Goal: Transaction & Acquisition: Book appointment/travel/reservation

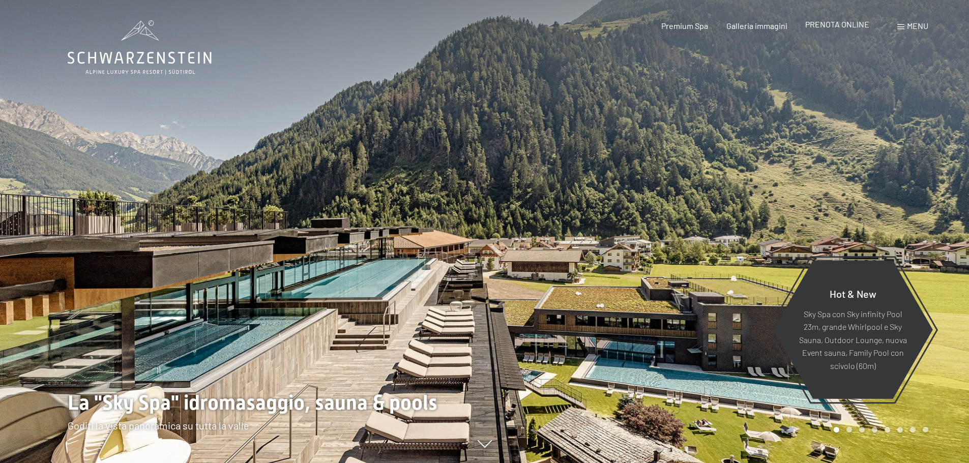
click at [837, 27] on span "PRENOTA ONLINE" at bounding box center [837, 24] width 64 height 10
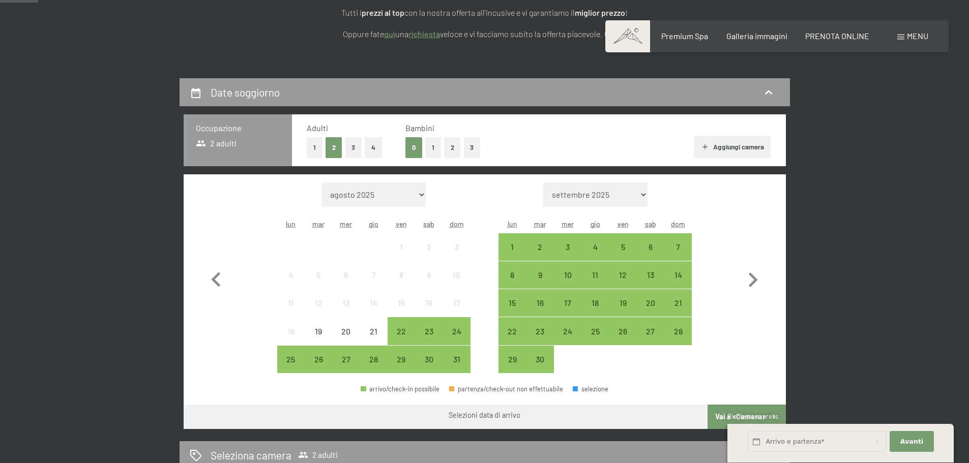
scroll to position [203, 0]
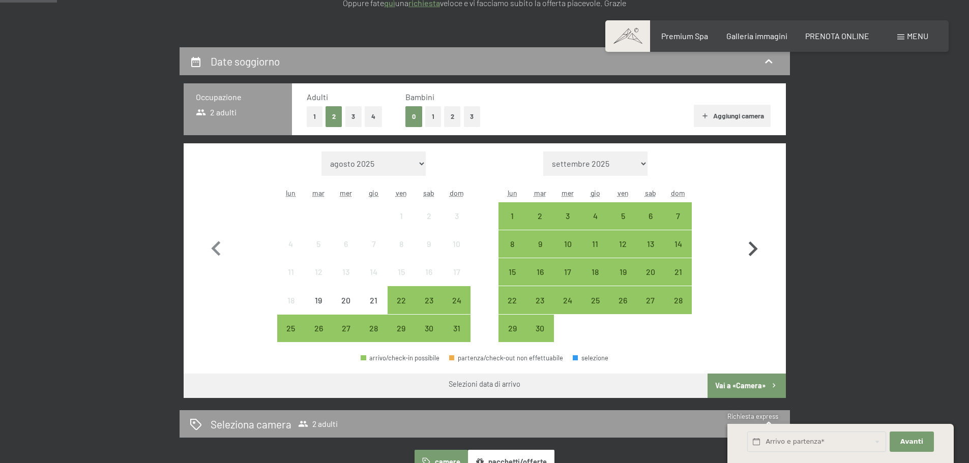
click at [751, 248] on icon "button" at bounding box center [752, 248] width 29 height 29
select select "2025-09-01"
select select "2025-10-01"
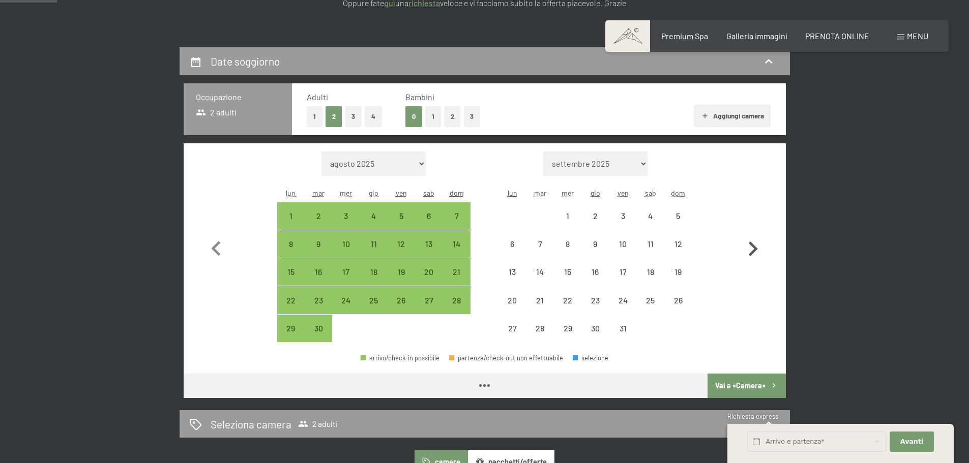
select select "2025-09-01"
select select "2025-10-01"
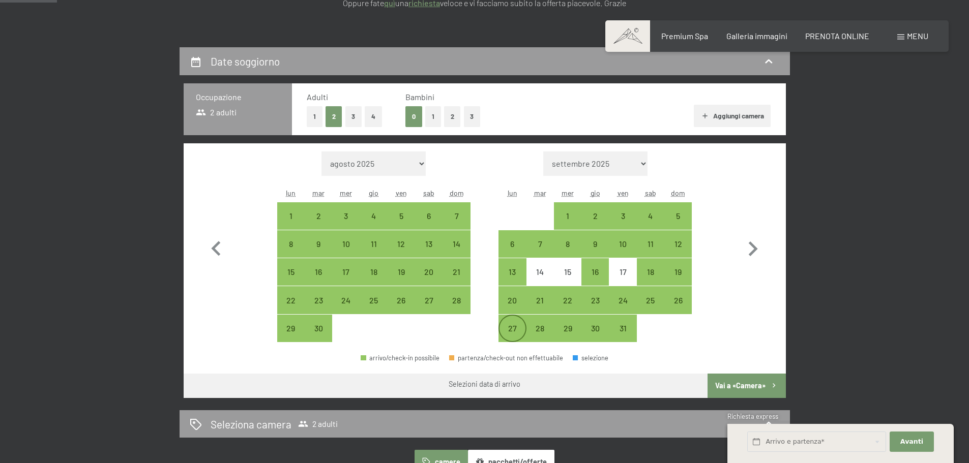
click at [513, 327] on div "27" at bounding box center [511, 336] width 25 height 25
select select "2025-09-01"
select select "2025-10-01"
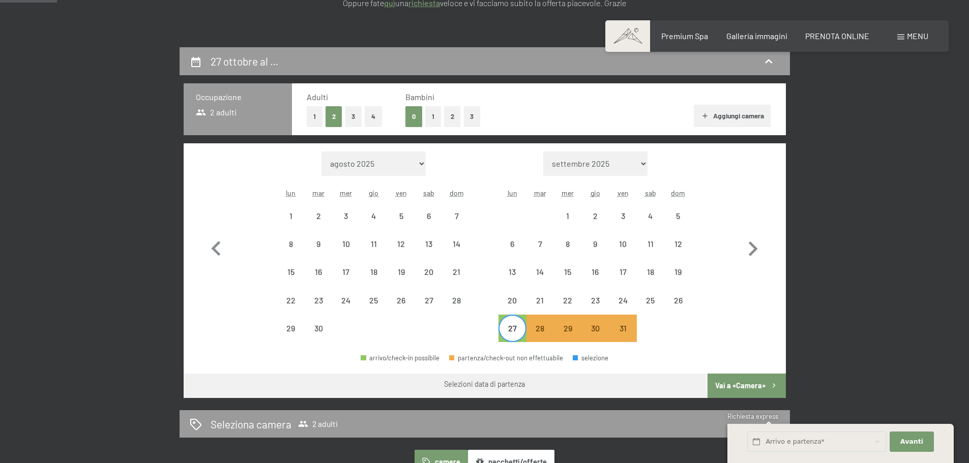
click at [516, 325] on div "27" at bounding box center [511, 336] width 25 height 25
select select "2025-09-01"
select select "2025-10-01"
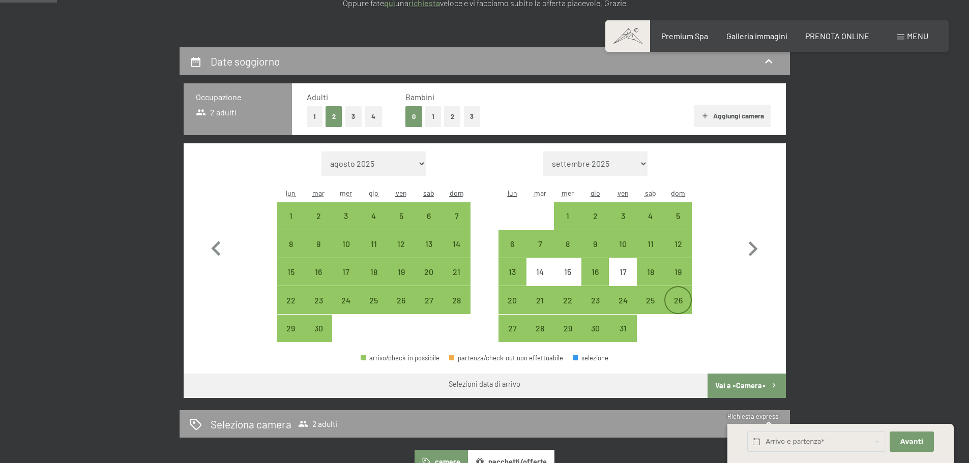
click at [678, 300] on div "26" at bounding box center [677, 308] width 25 height 25
select select "2025-09-01"
select select "2025-10-01"
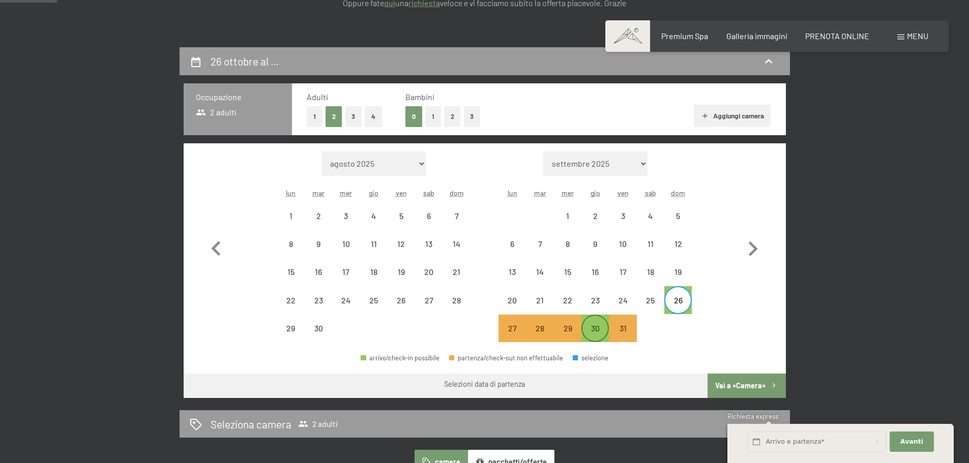
click at [594, 329] on div "30" at bounding box center [594, 336] width 25 height 25
select select "2025-09-01"
select select "2025-10-01"
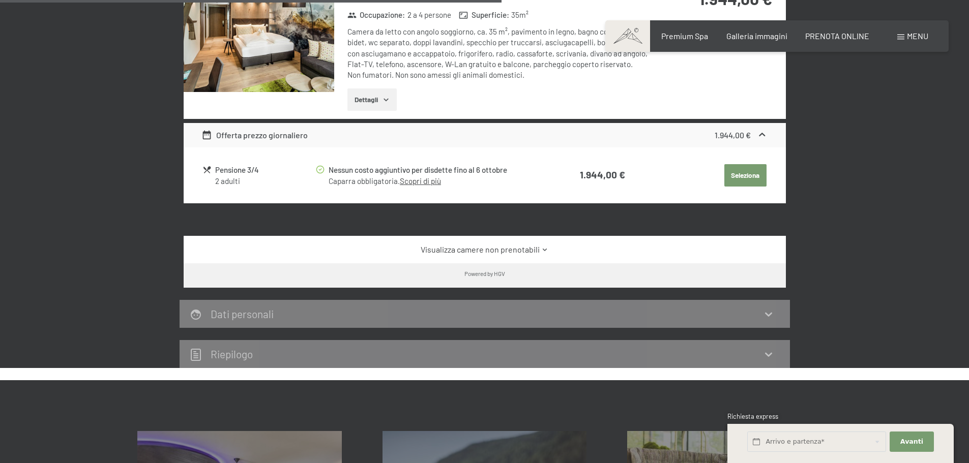
scroll to position [712, 0]
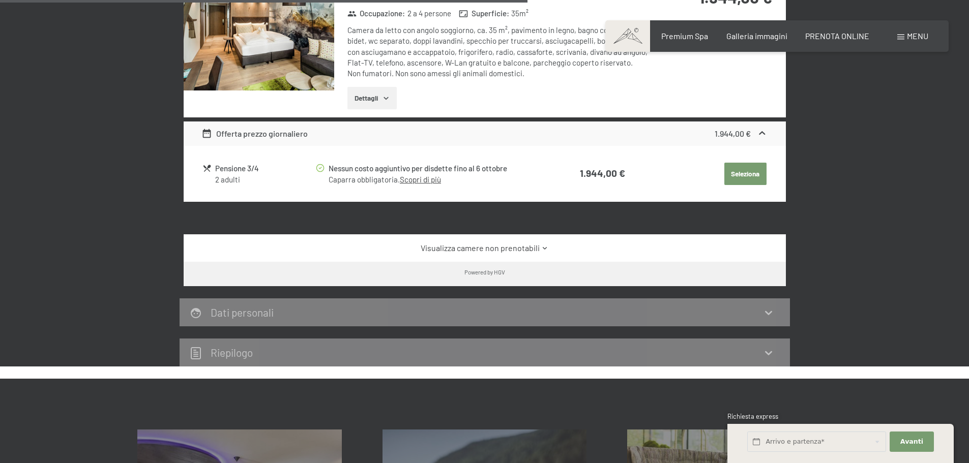
click at [544, 248] on icon at bounding box center [545, 249] width 8 height 8
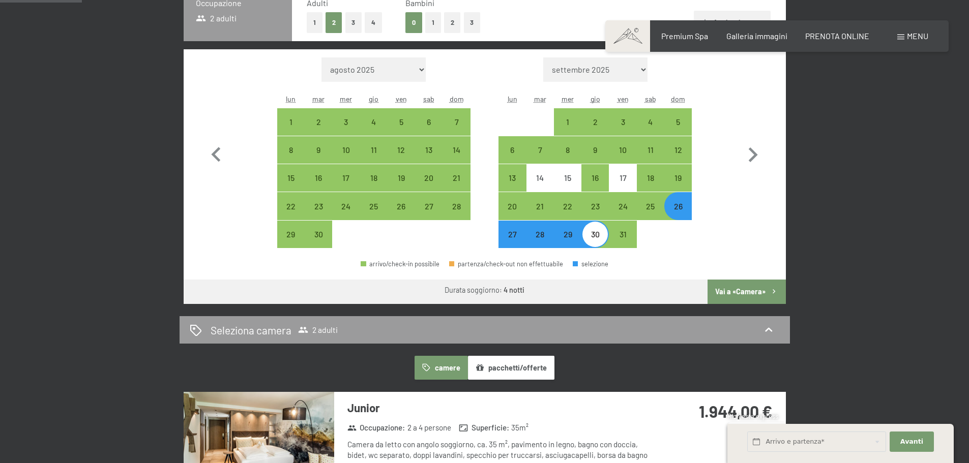
scroll to position [305, 0]
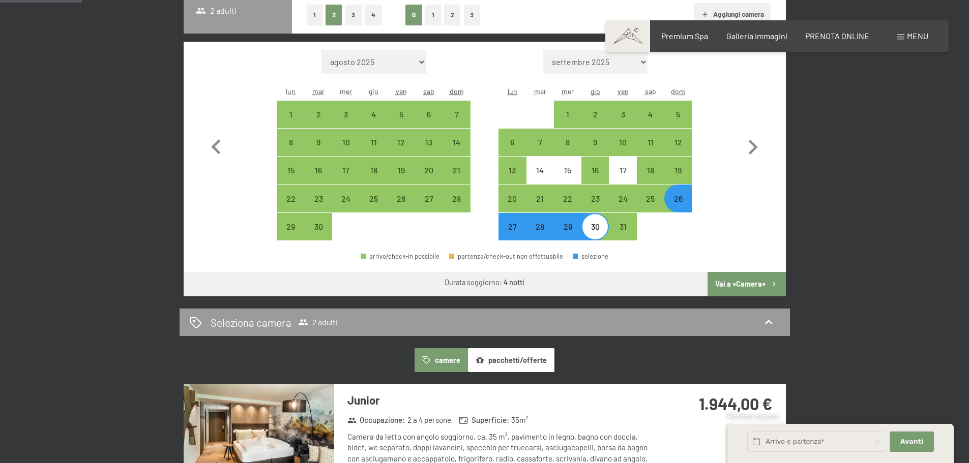
click at [678, 200] on div "26" at bounding box center [677, 207] width 25 height 25
select select "2025-09-01"
select select "2025-10-01"
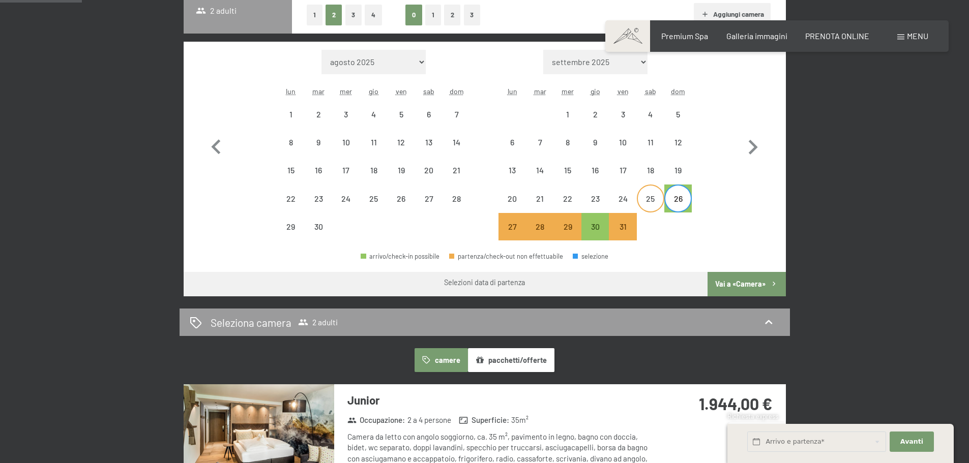
click at [650, 199] on div "25" at bounding box center [650, 207] width 25 height 25
select select "2025-09-01"
select select "2025-10-01"
click at [678, 201] on div "26" at bounding box center [677, 207] width 25 height 25
select select "2025-09-01"
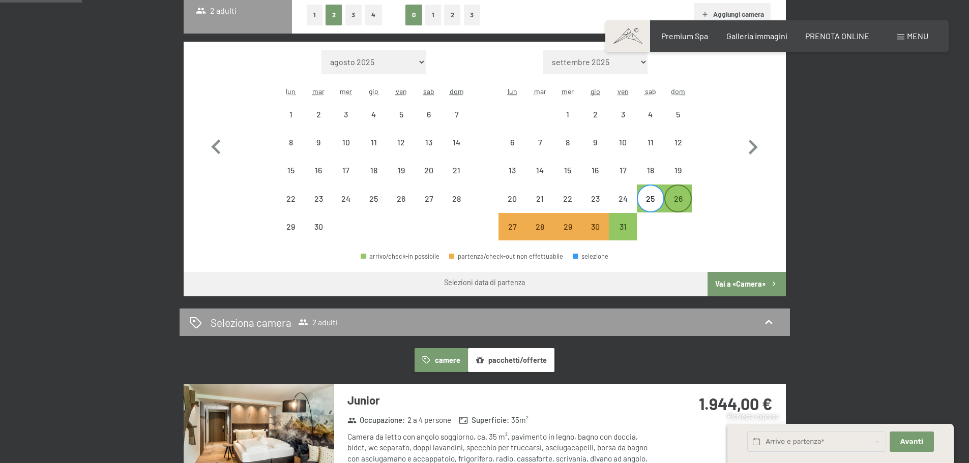
select select "2025-10-01"
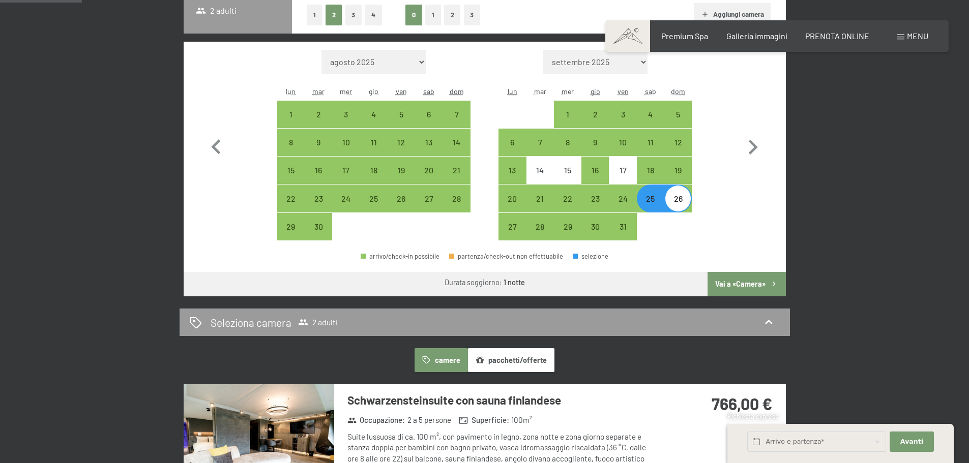
click at [653, 202] on div "25" at bounding box center [650, 207] width 25 height 25
select select "2025-09-01"
select select "2025-10-01"
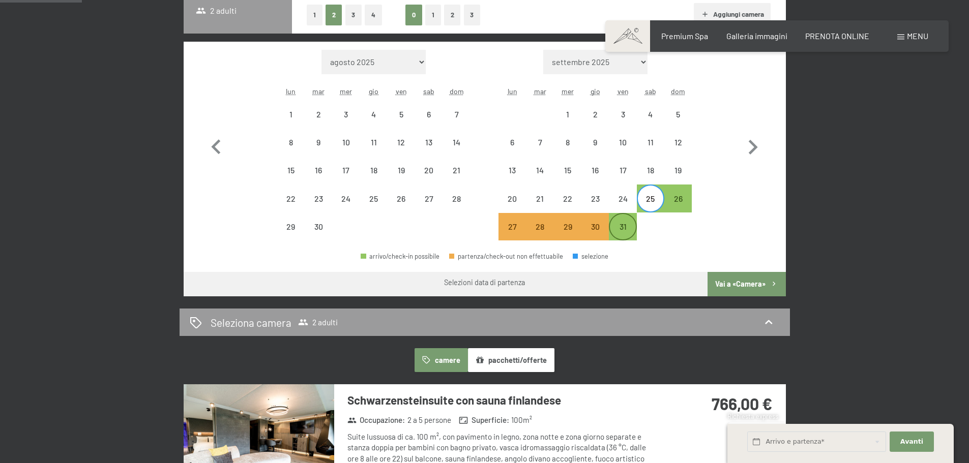
click at [623, 228] on div "31" at bounding box center [622, 235] width 25 height 25
select select "2025-09-01"
select select "2025-10-01"
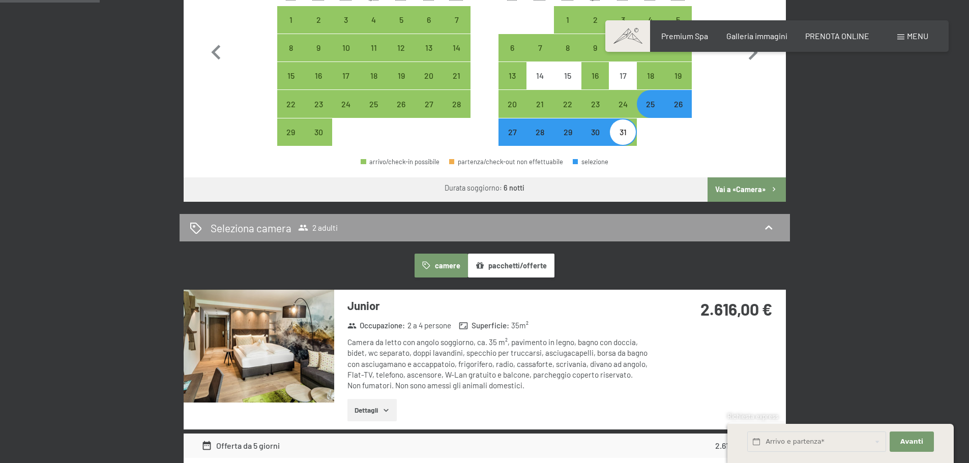
scroll to position [153, 0]
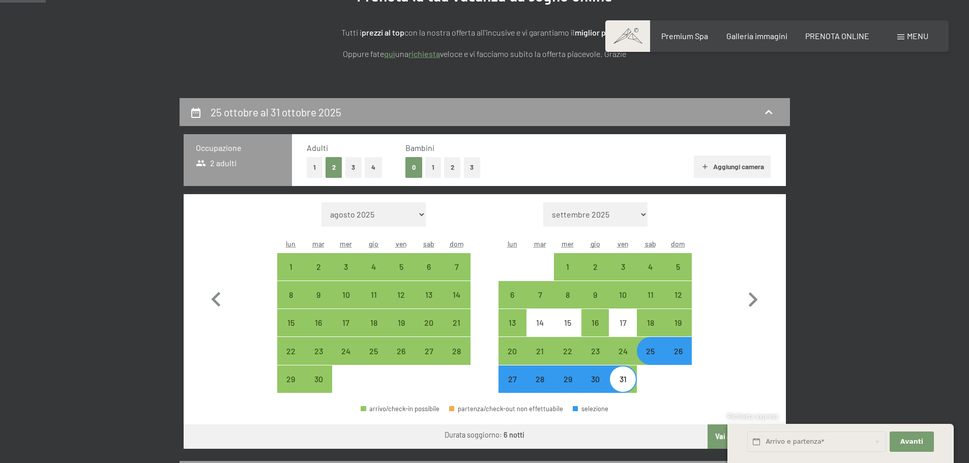
click at [516, 382] on div "27" at bounding box center [511, 387] width 25 height 25
select select "2025-09-01"
select select "2025-10-01"
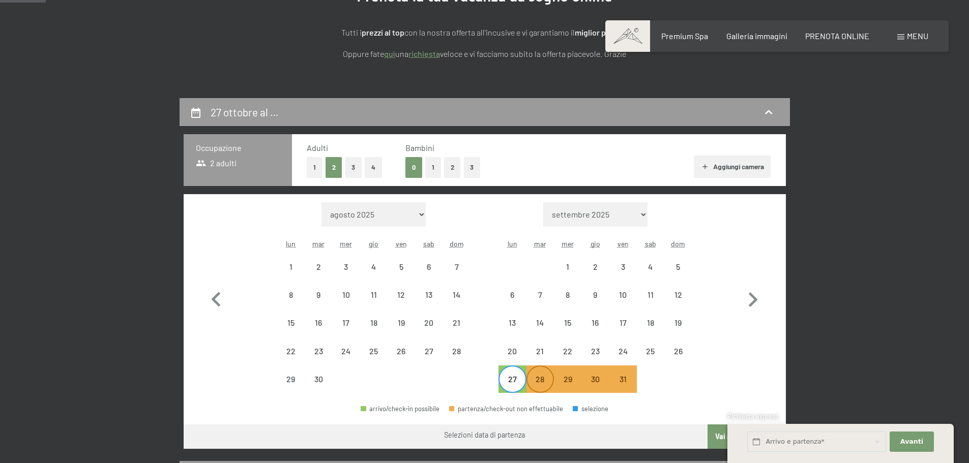
click at [542, 382] on div "28" at bounding box center [539, 387] width 25 height 25
select select "2025-09-01"
select select "2025-10-01"
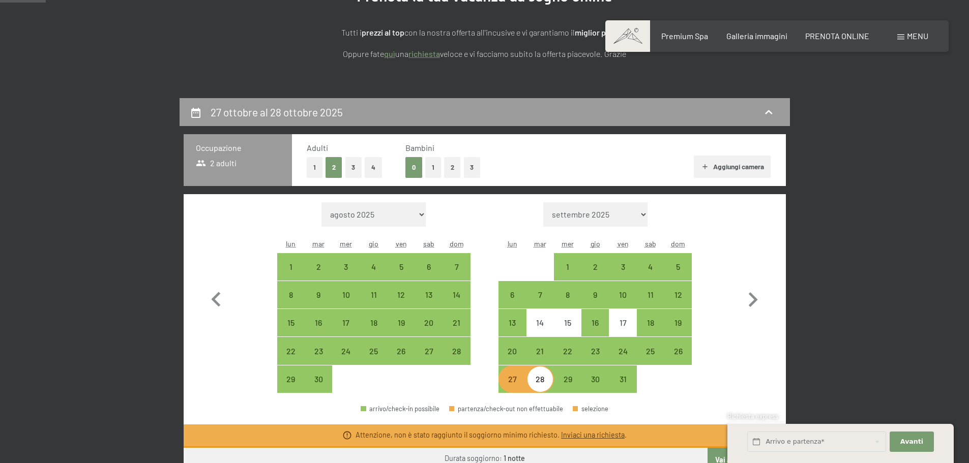
click at [542, 382] on div "28" at bounding box center [539, 387] width 25 height 25
select select "2025-09-01"
select select "2025-10-01"
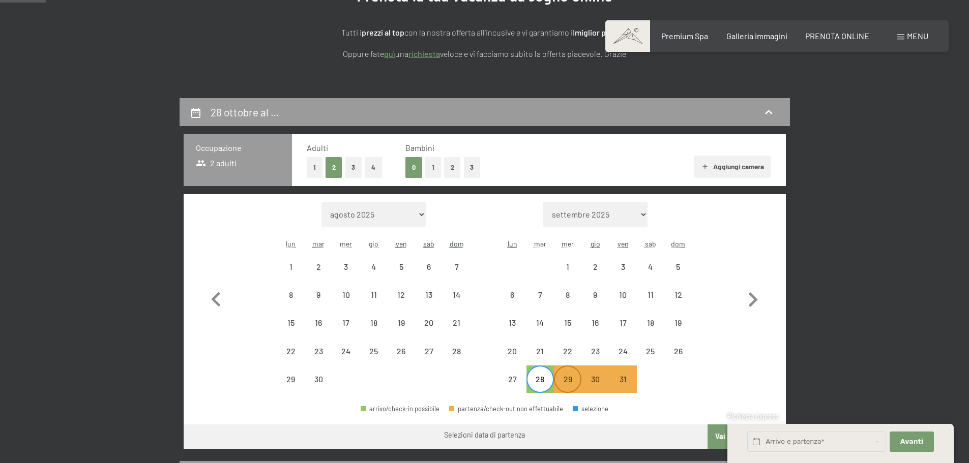
click at [566, 382] on div "29" at bounding box center [567, 387] width 25 height 25
select select "2025-09-01"
select select "2025-10-01"
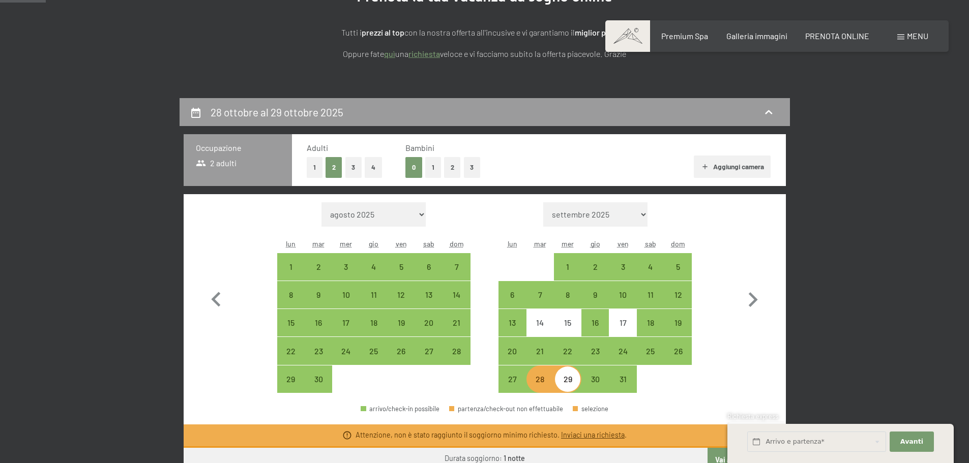
click at [566, 382] on div "29" at bounding box center [567, 387] width 25 height 25
select select "2025-09-01"
select select "2025-10-01"
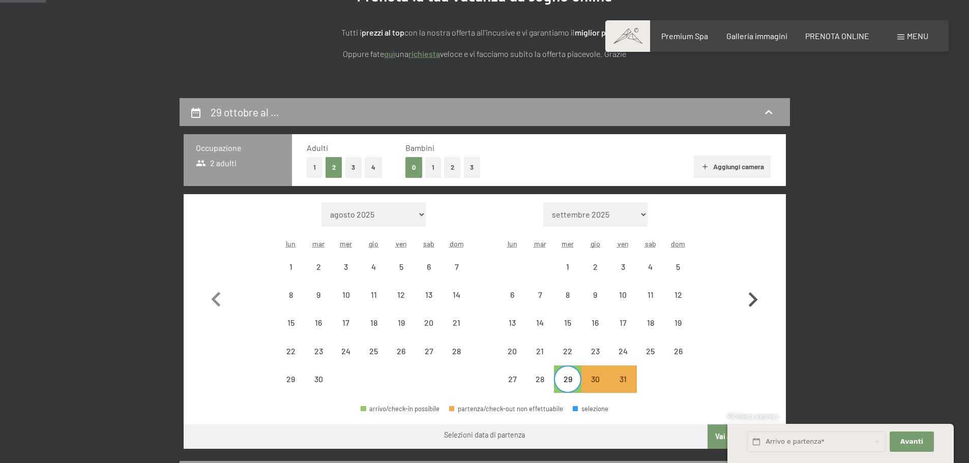
click at [756, 303] on icon "button" at bounding box center [752, 299] width 29 height 29
select select "2025-10-01"
select select "2025-11-01"
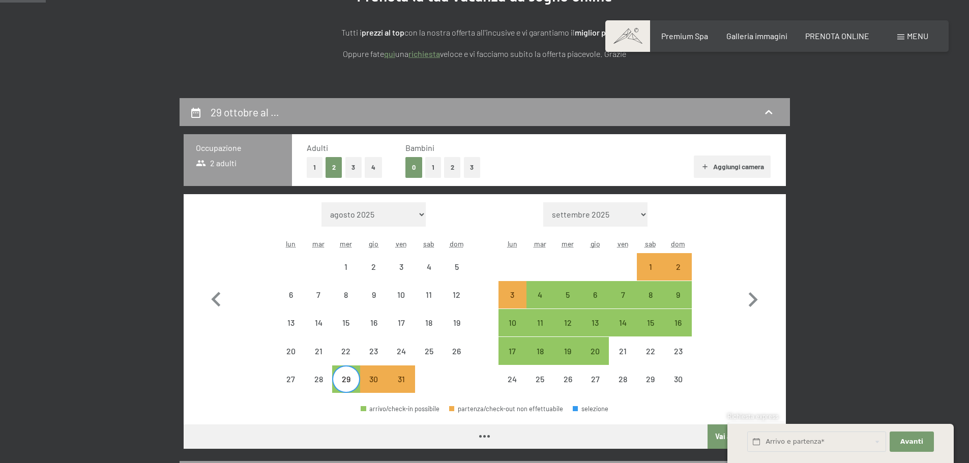
select select "2025-10-01"
select select "2025-11-01"
click at [317, 380] on div "28" at bounding box center [318, 387] width 25 height 25
select select "2025-10-01"
select select "2025-11-01"
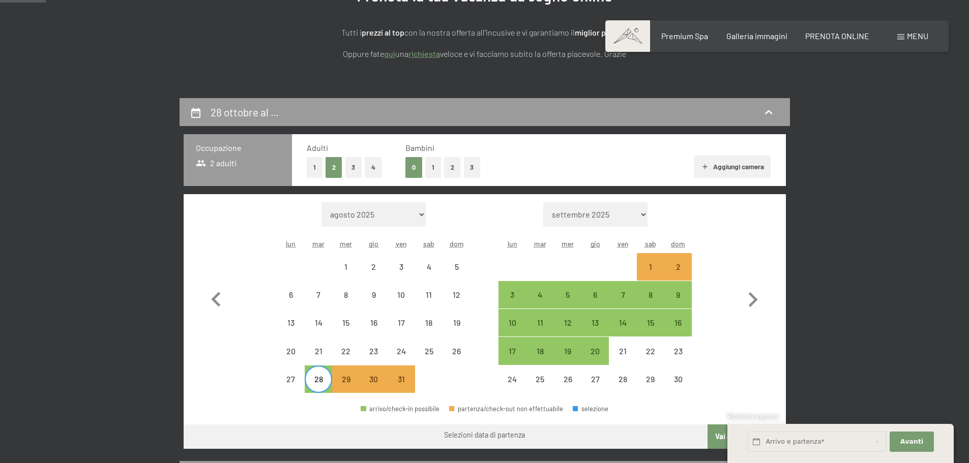
click at [317, 380] on div "28" at bounding box center [318, 387] width 25 height 25
select select "2025-10-01"
select select "2025-11-01"
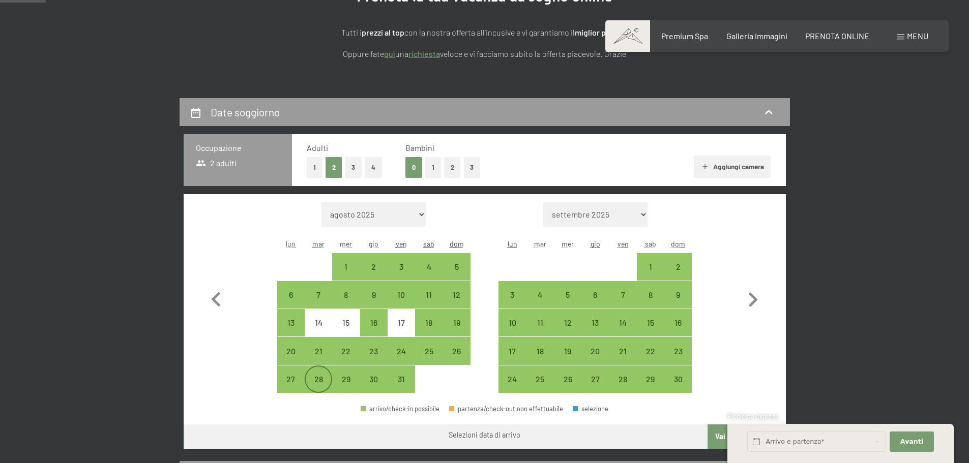
click at [317, 380] on div "28" at bounding box center [318, 387] width 25 height 25
select select "2025-10-01"
select select "2025-11-01"
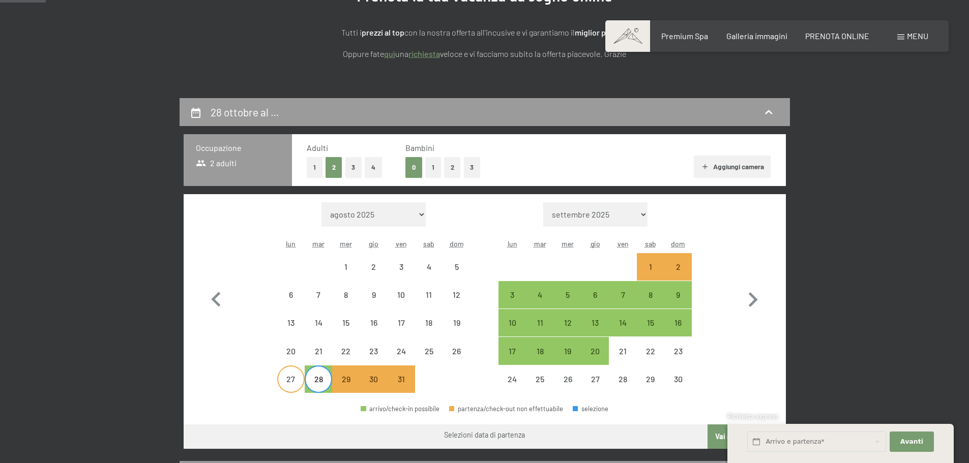
click at [293, 382] on div "27" at bounding box center [290, 387] width 25 height 25
select select "2025-10-01"
select select "2025-11-01"
click at [293, 382] on div "27" at bounding box center [290, 387] width 25 height 25
select select "2025-10-01"
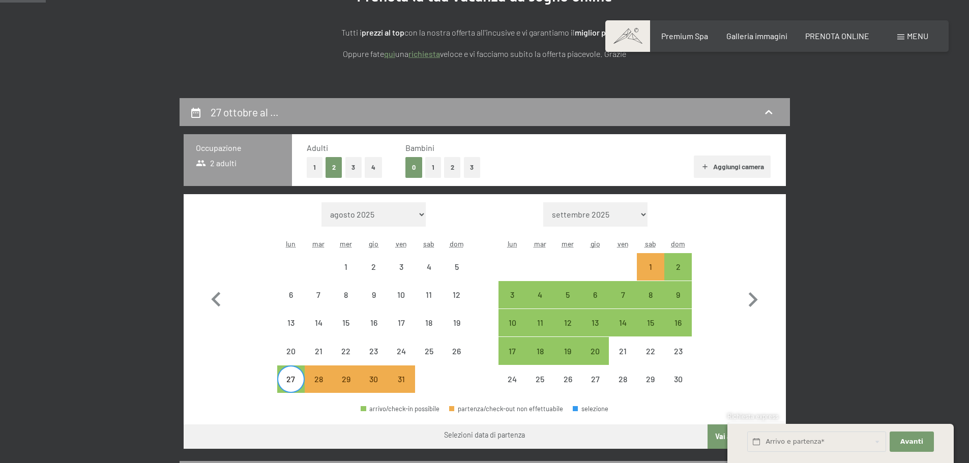
select select "2025-11-01"
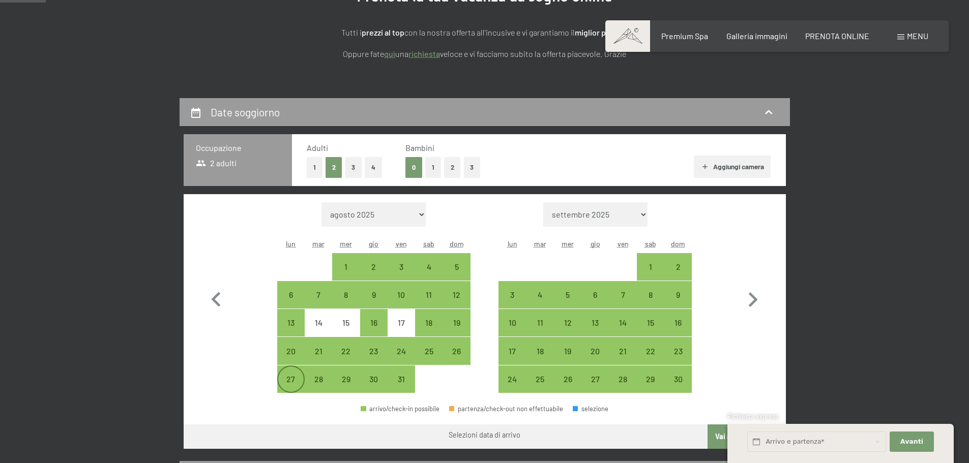
click at [293, 382] on div "27" at bounding box center [290, 387] width 25 height 25
select select "2025-10-01"
select select "2025-11-01"
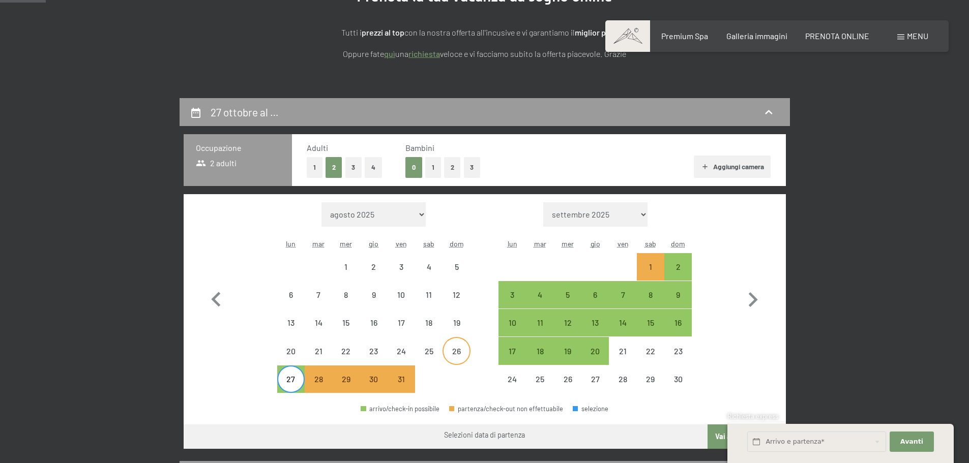
click at [458, 349] on div "26" at bounding box center [455, 359] width 25 height 25
select select "2025-10-01"
select select "2025-11-01"
click at [430, 352] on div "25" at bounding box center [428, 359] width 25 height 25
select select "2025-10-01"
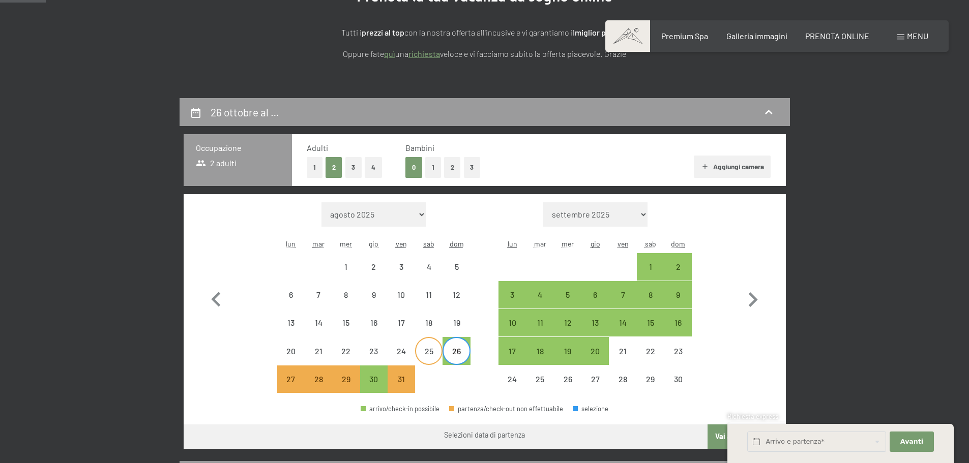
select select "2025-11-01"
click at [455, 353] on div "26" at bounding box center [455, 359] width 25 height 25
select select "2025-10-01"
select select "2025-11-01"
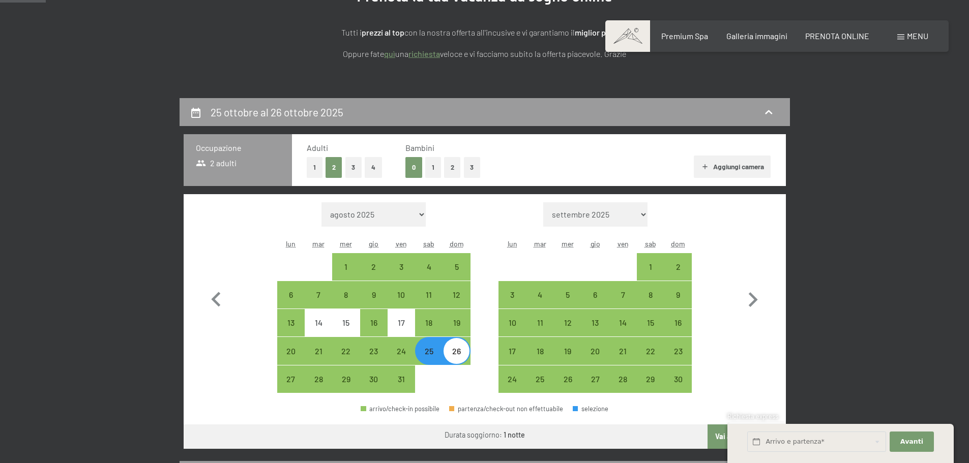
click at [459, 354] on div "26" at bounding box center [455, 359] width 25 height 25
select select "2025-10-01"
select select "2025-11-01"
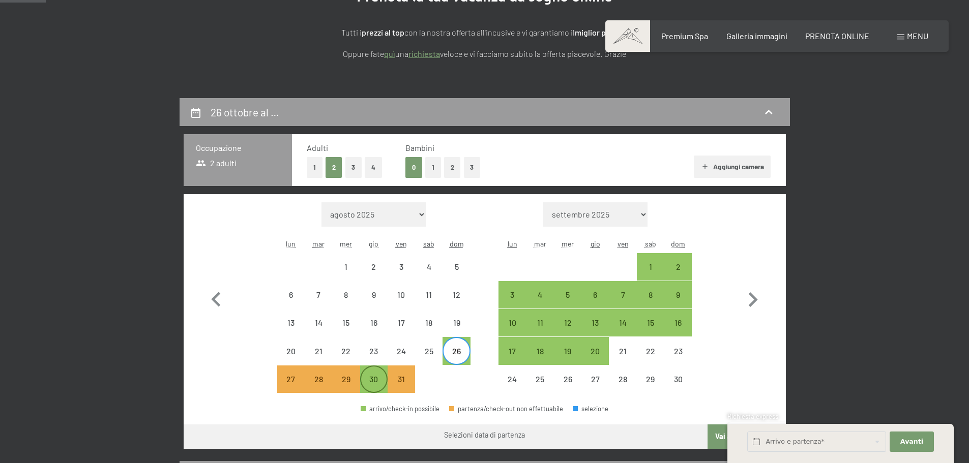
click at [374, 380] on div "30" at bounding box center [373, 387] width 25 height 25
select select "2025-10-01"
select select "2025-11-01"
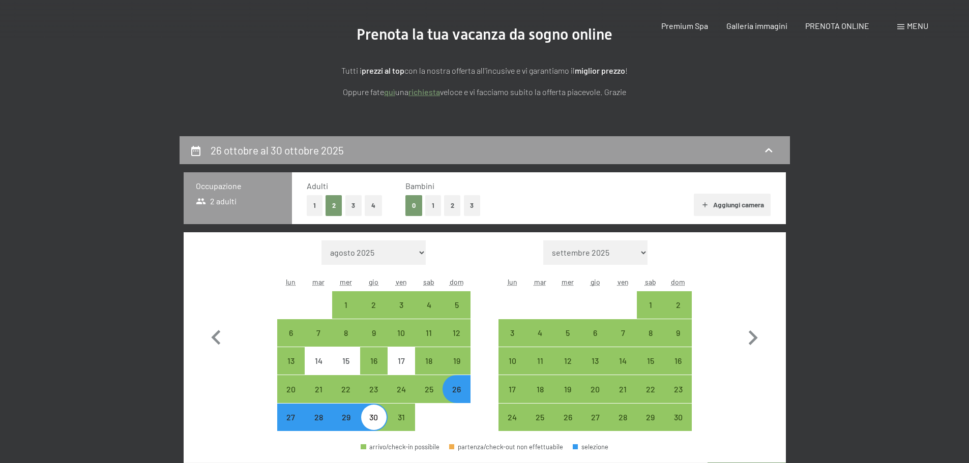
scroll to position [0, 0]
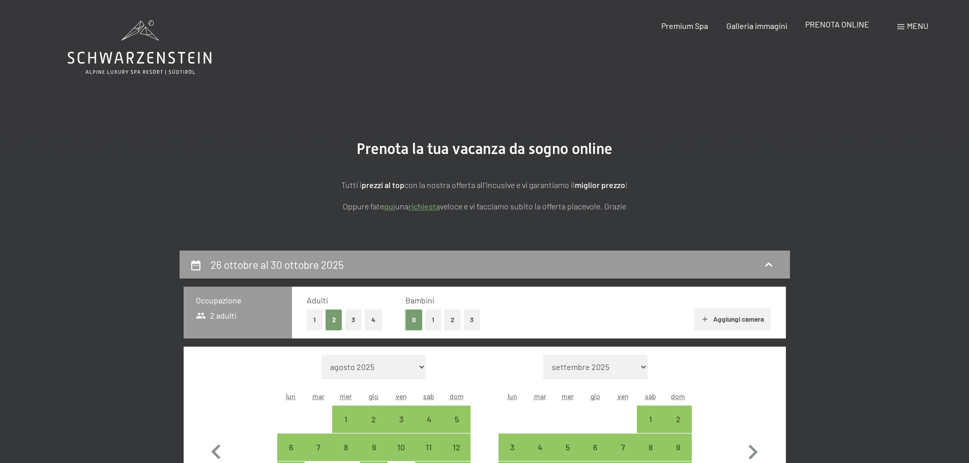
click at [828, 26] on span "PRENOTA ONLINE" at bounding box center [837, 24] width 64 height 10
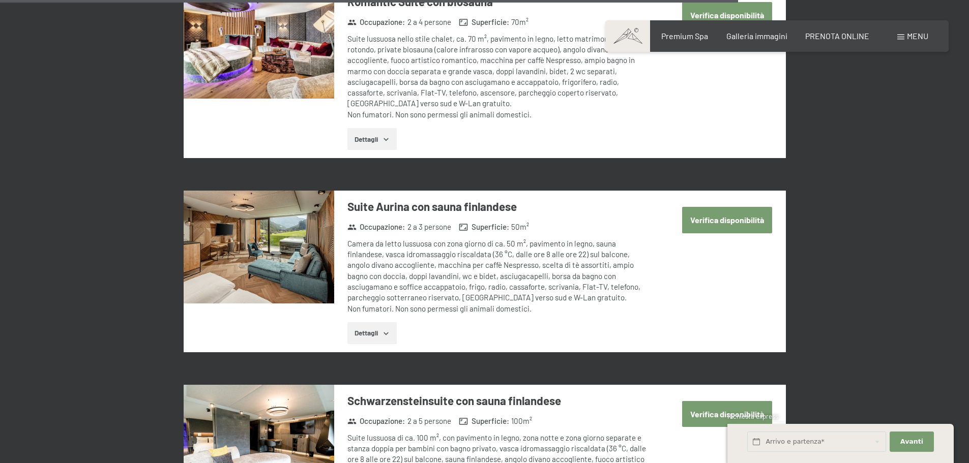
scroll to position [2645, 0]
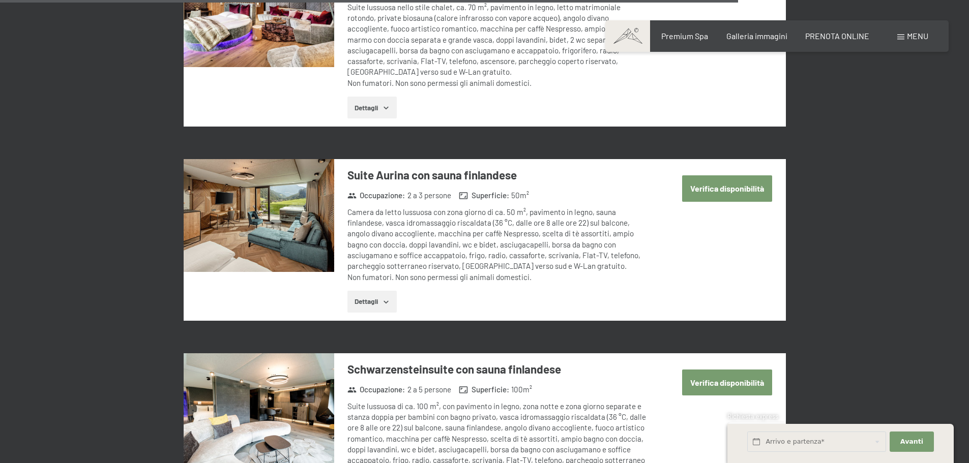
click at [725, 175] on button "Verifica disponibilità" at bounding box center [727, 188] width 90 height 26
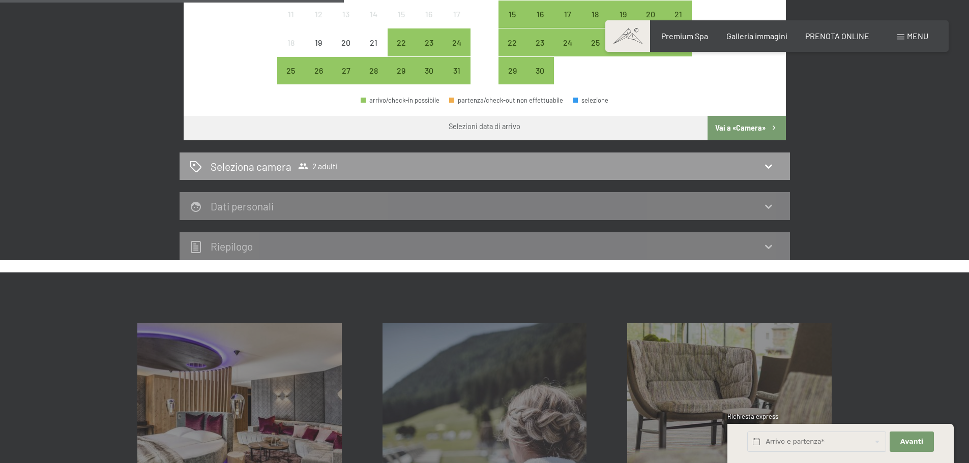
scroll to position [251, 0]
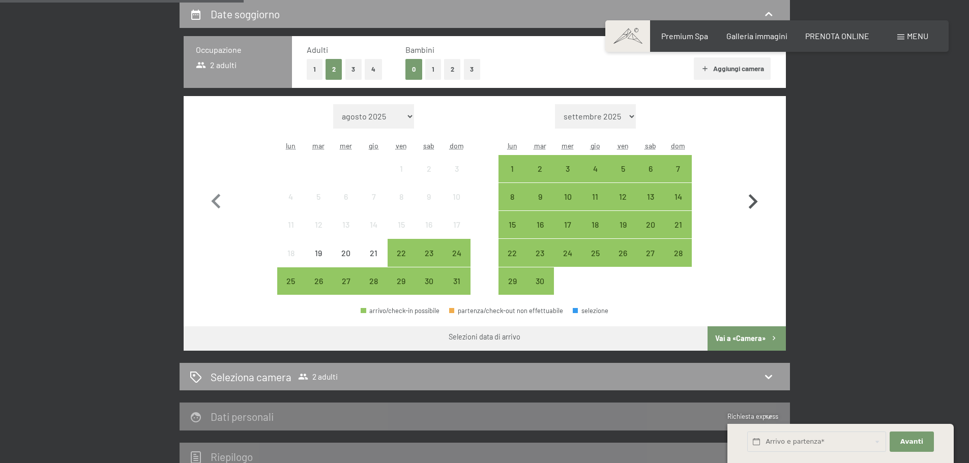
click at [754, 201] on icon "button" at bounding box center [753, 201] width 9 height 15
select select "2025-09-01"
select select "2025-10-01"
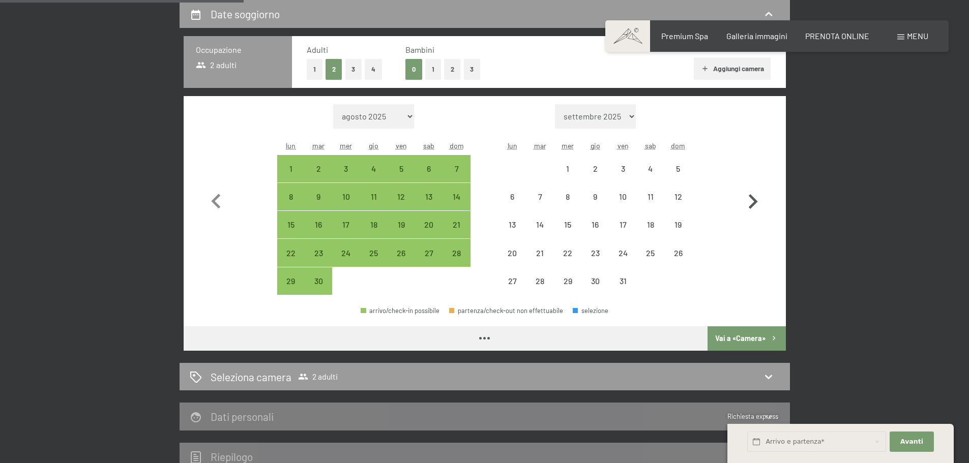
select select "2025-09-01"
select select "2025-10-01"
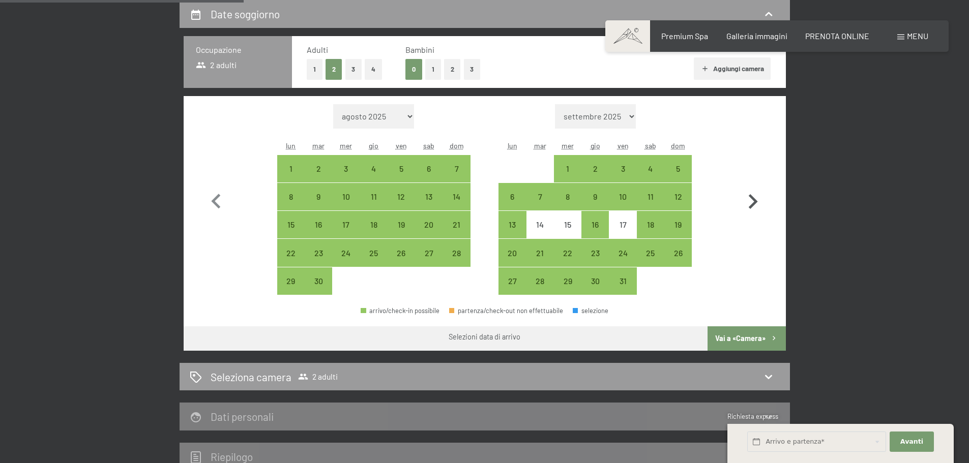
click at [754, 201] on icon "button" at bounding box center [753, 201] width 9 height 15
select select "2025-10-01"
select select "2025-11-01"
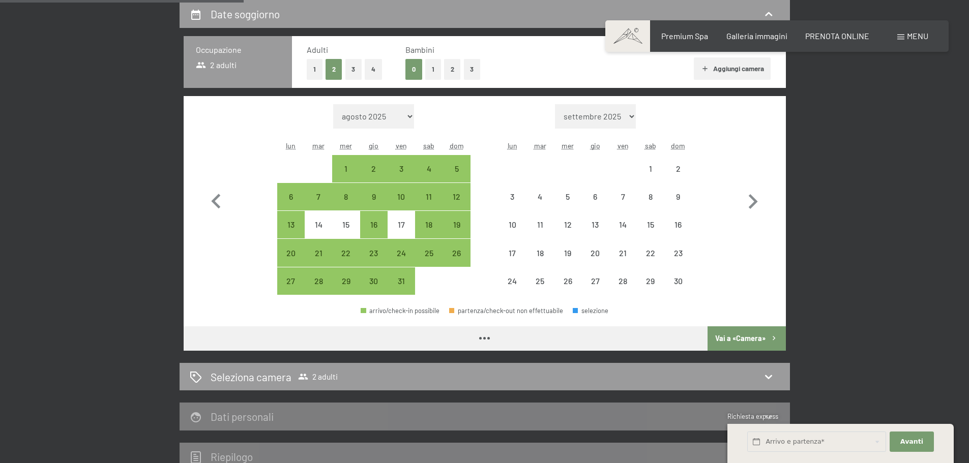
select select "2025-10-01"
select select "2025-11-01"
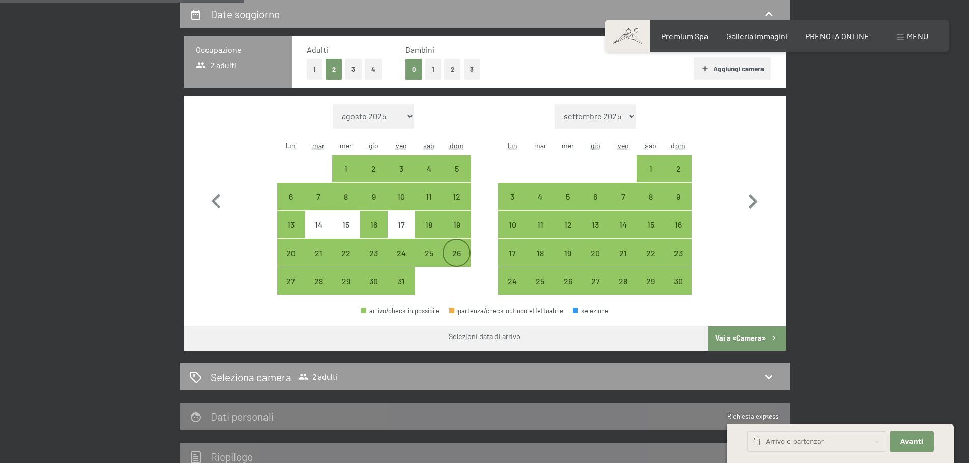
click at [455, 254] on div "26" at bounding box center [455, 261] width 25 height 25
select select "2025-10-01"
select select "2025-11-01"
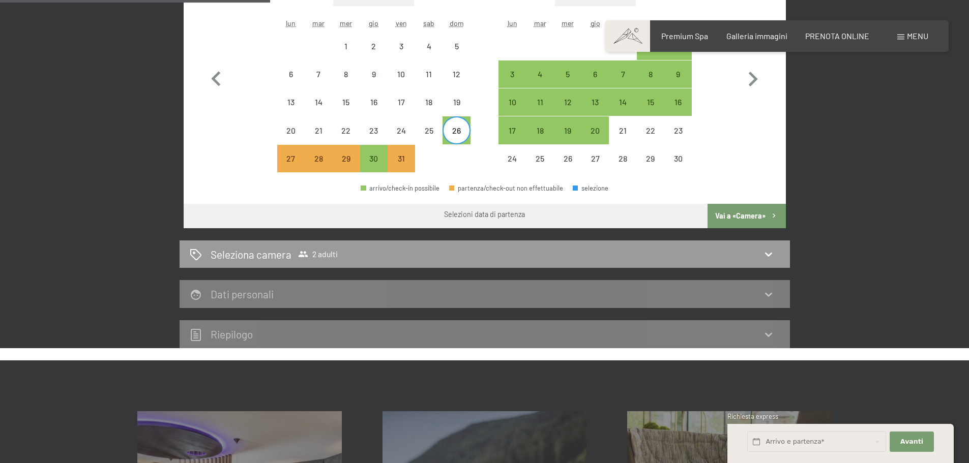
scroll to position [403, 0]
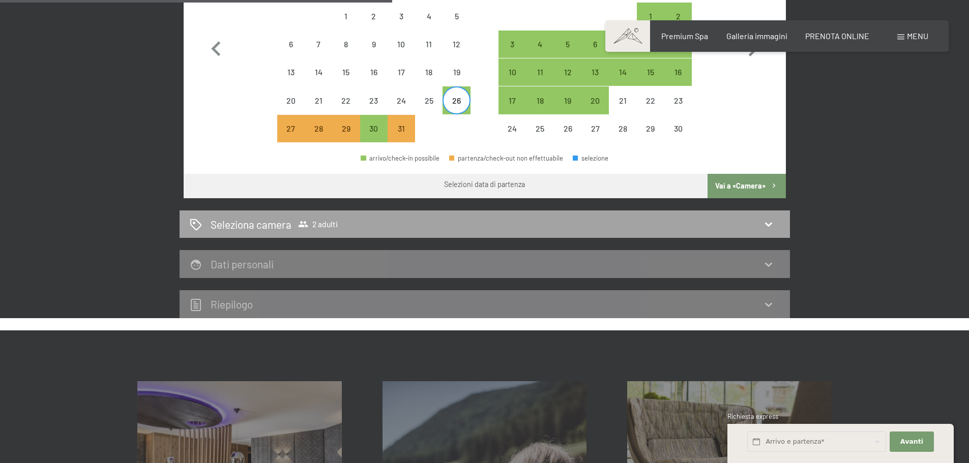
click at [461, 224] on div "Seleziona camera 2 adulti" at bounding box center [485, 224] width 590 height 15
select select "2025-10-01"
select select "2025-11-01"
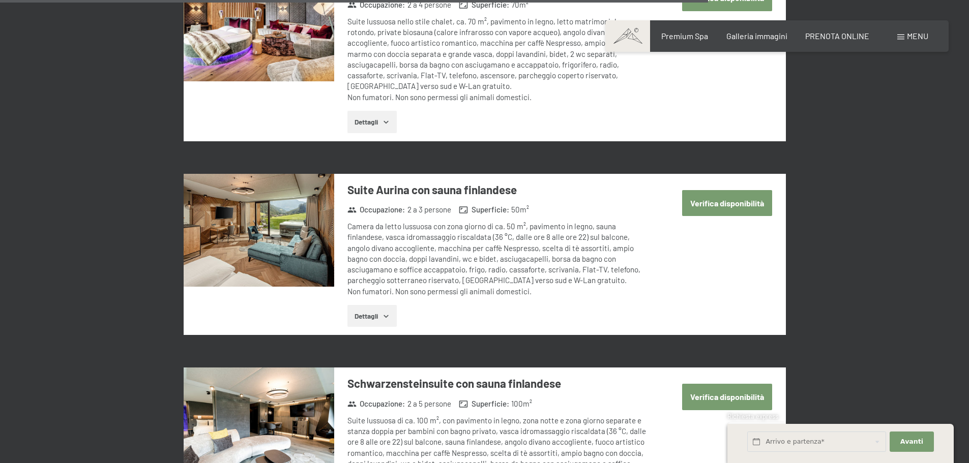
scroll to position [2336, 0]
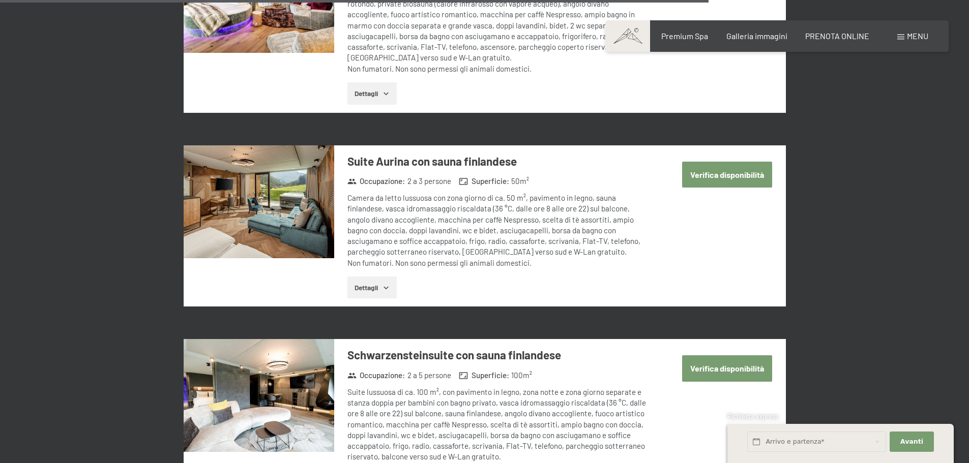
click at [731, 162] on button "Verifica disponibilità" at bounding box center [727, 175] width 90 height 26
select select "2025-10-01"
select select "2025-11-01"
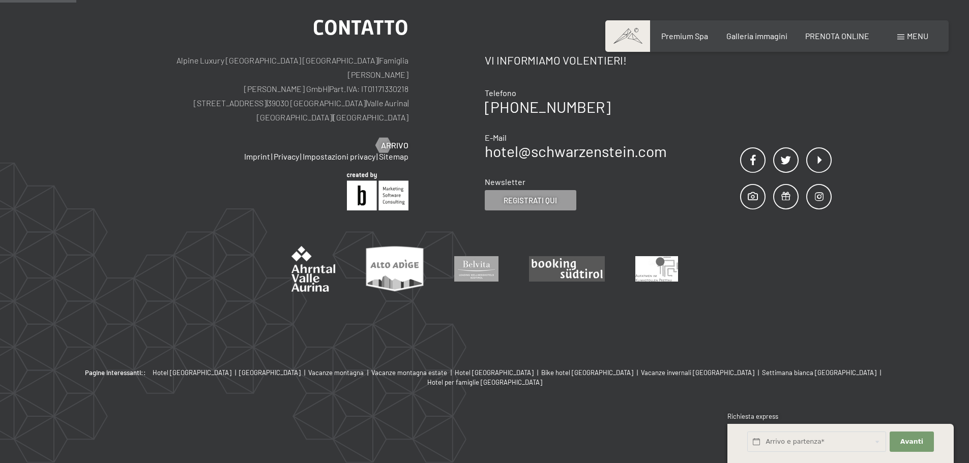
scroll to position [251, 0]
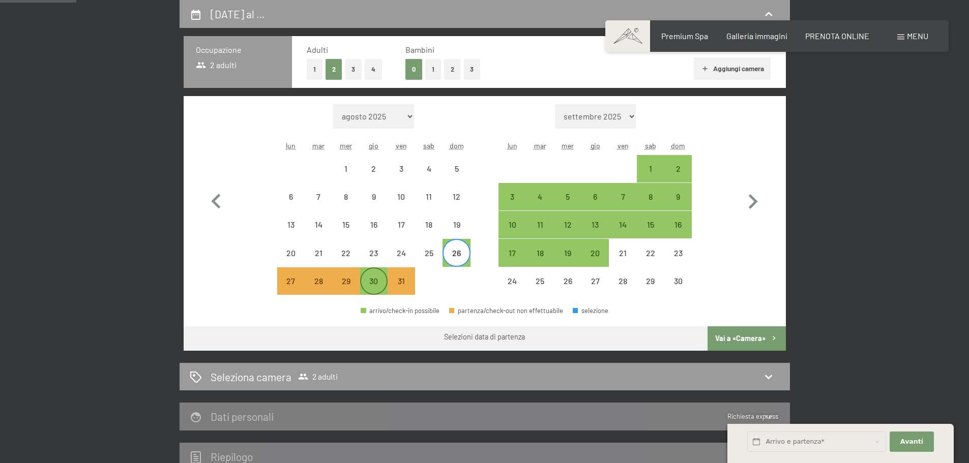
click at [374, 281] on div "30" at bounding box center [373, 289] width 25 height 25
select select "2025-10-01"
select select "2025-11-01"
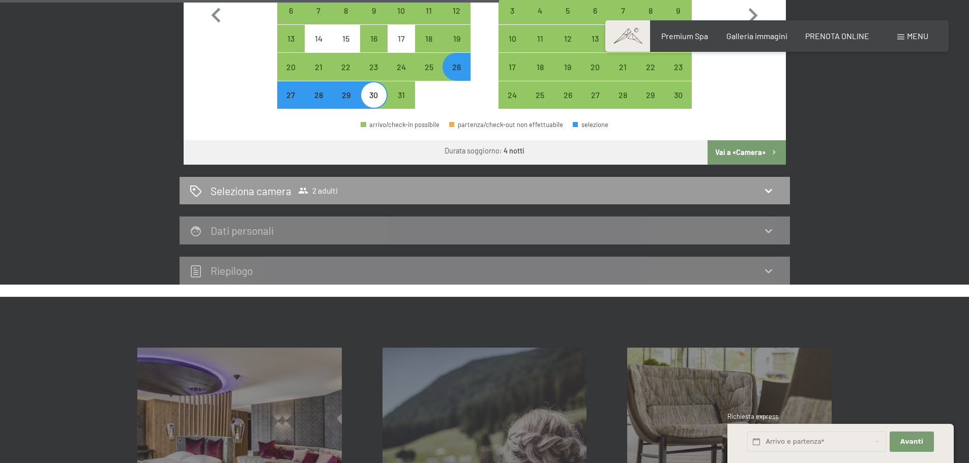
scroll to position [403, 0]
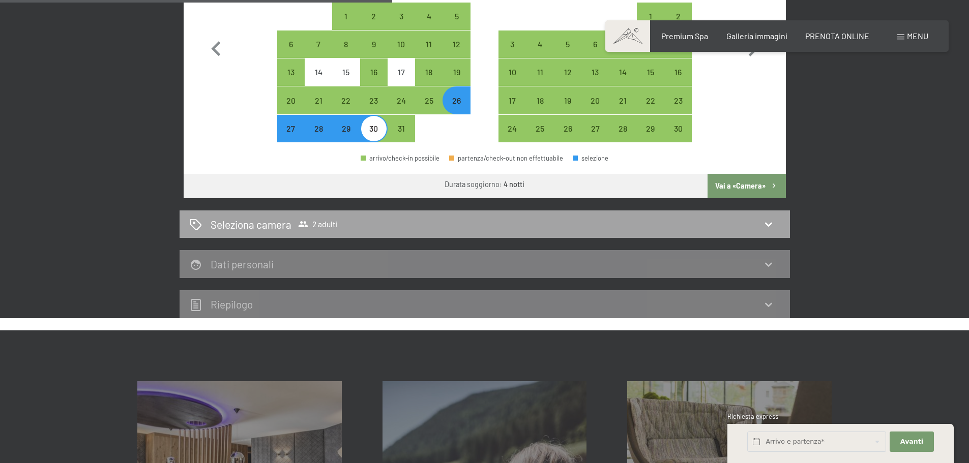
click at [460, 225] on div "Seleziona camera 2 adulti" at bounding box center [485, 224] width 590 height 15
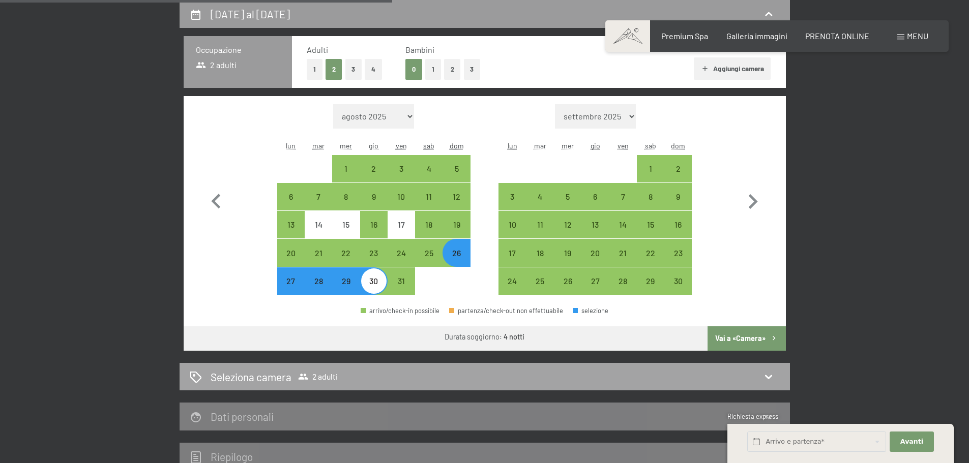
select select "2025-10-01"
select select "2025-11-01"
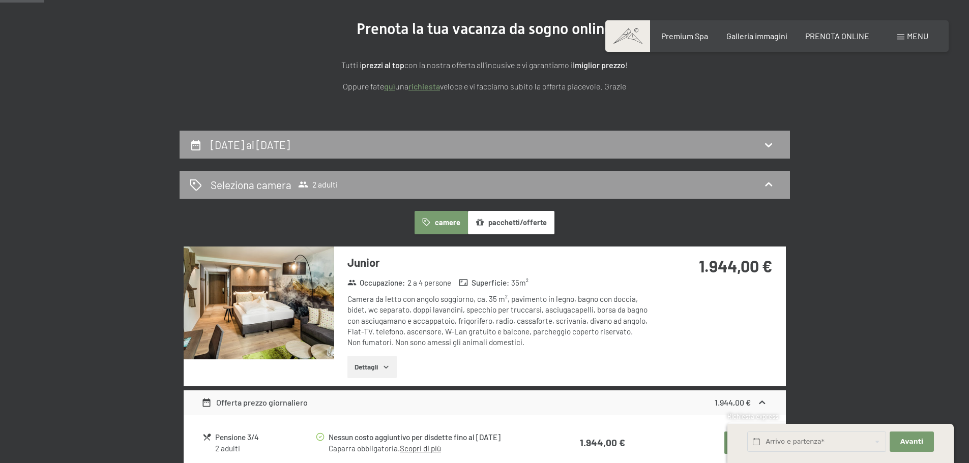
scroll to position [47, 0]
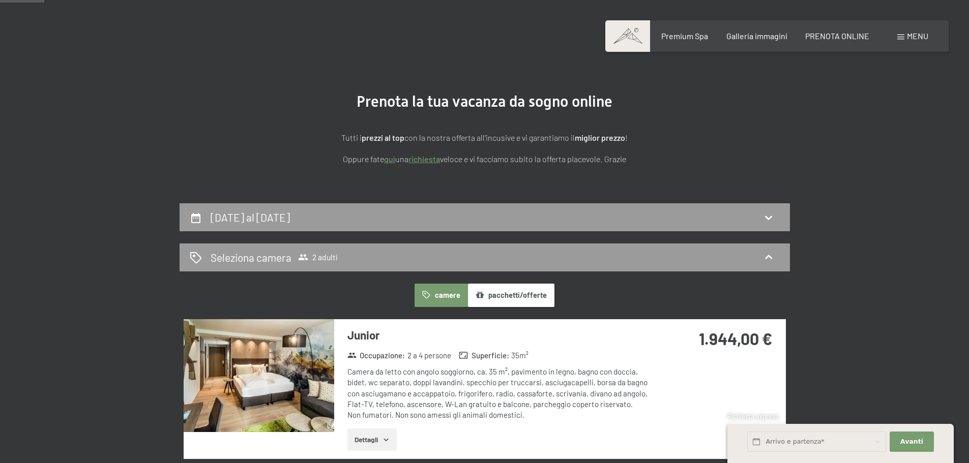
click at [833, 294] on div "26 ottobre al 30 ottobre 2025 Seleziona camera 2 adulti camere pacchetti/offert…" at bounding box center [484, 455] width 770 height 505
click at [769, 216] on icon at bounding box center [768, 218] width 12 height 12
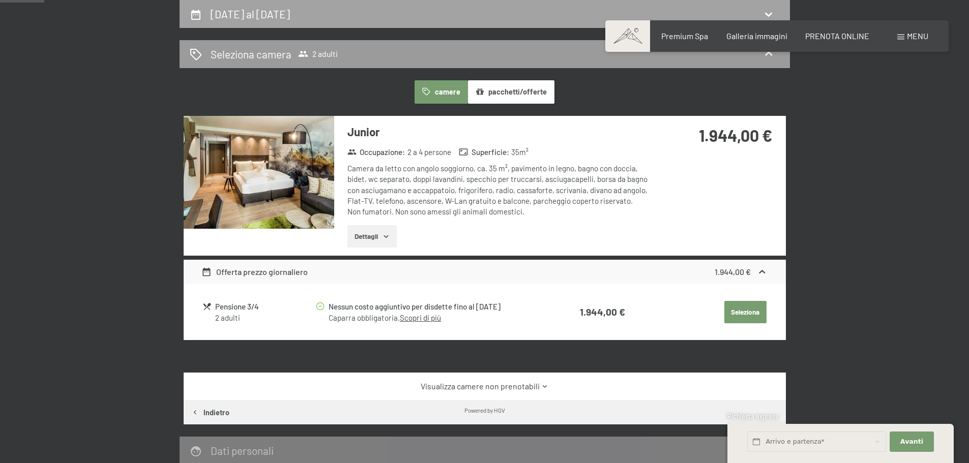
select select "2025-10-01"
select select "2025-11-01"
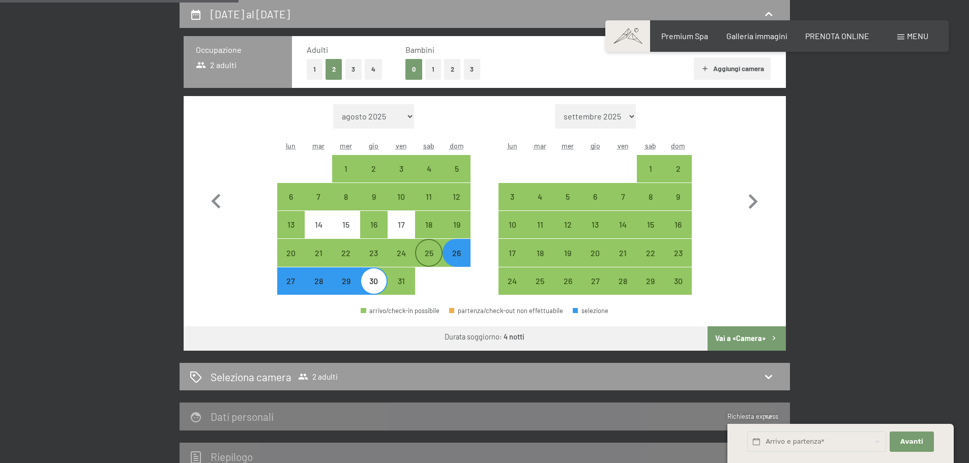
click at [430, 255] on div "25" at bounding box center [428, 261] width 25 height 25
select select "2025-10-01"
select select "2025-11-01"
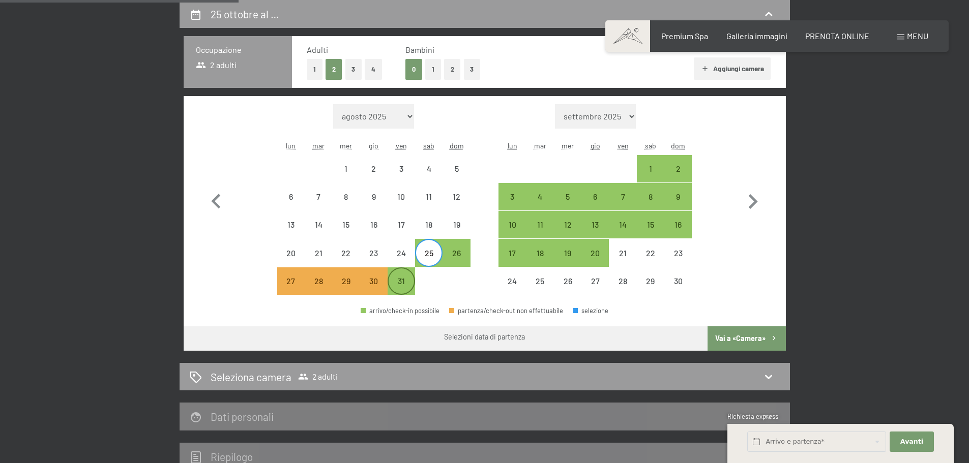
click at [400, 281] on div "31" at bounding box center [401, 289] width 25 height 25
select select "2025-10-01"
select select "2025-11-01"
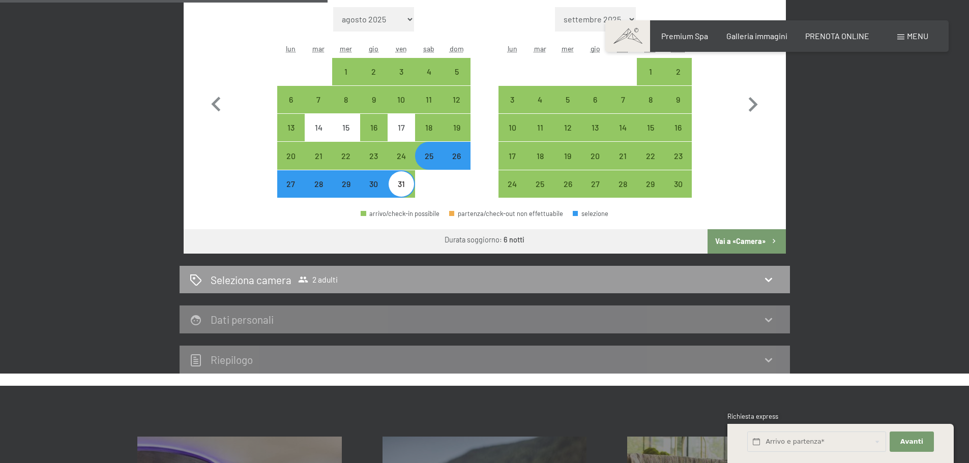
scroll to position [352, 0]
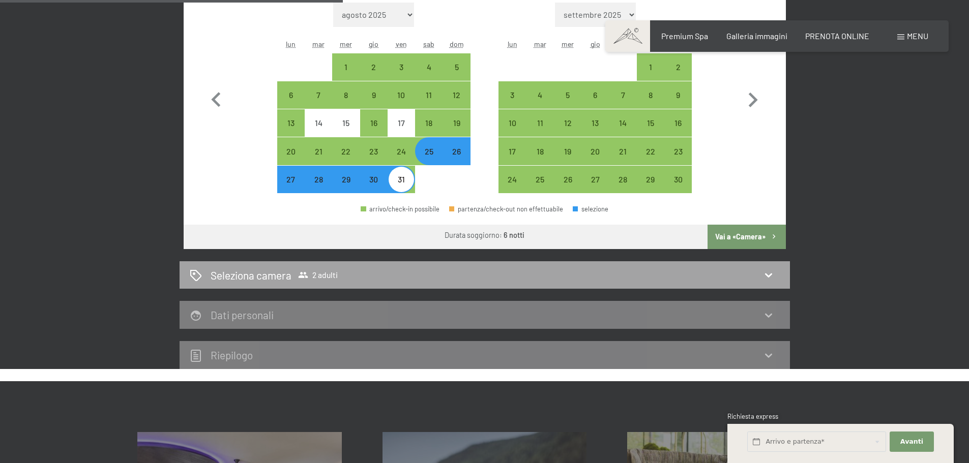
click at [459, 275] on div "Seleziona camera 2 adulti" at bounding box center [485, 275] width 590 height 15
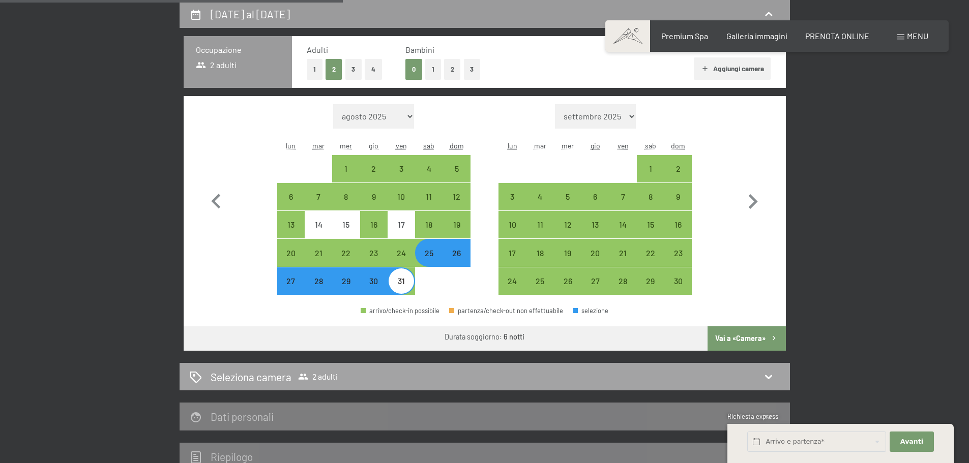
select select "2025-10-01"
select select "2025-11-01"
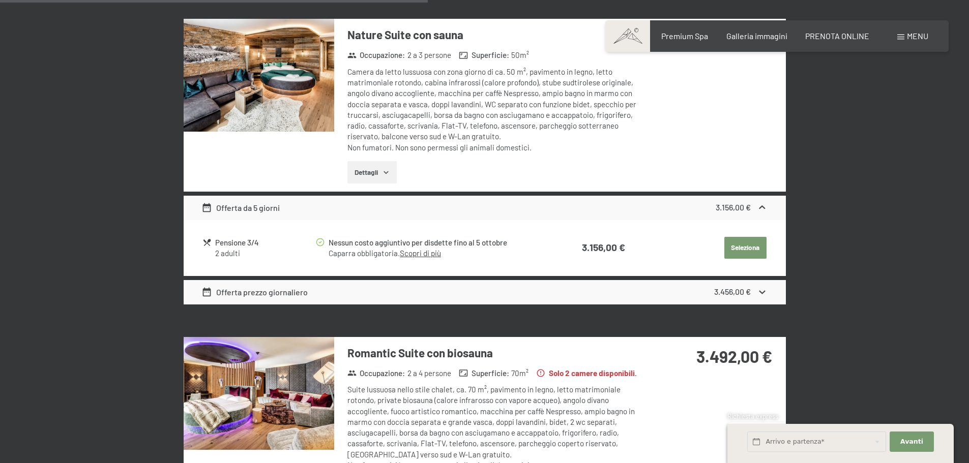
scroll to position [1217, 0]
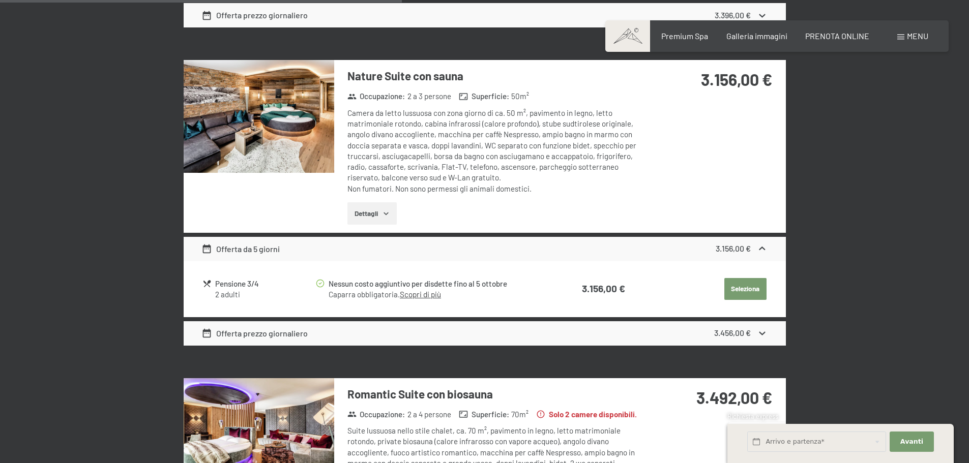
click at [388, 213] on icon "button" at bounding box center [385, 214] width 5 height 3
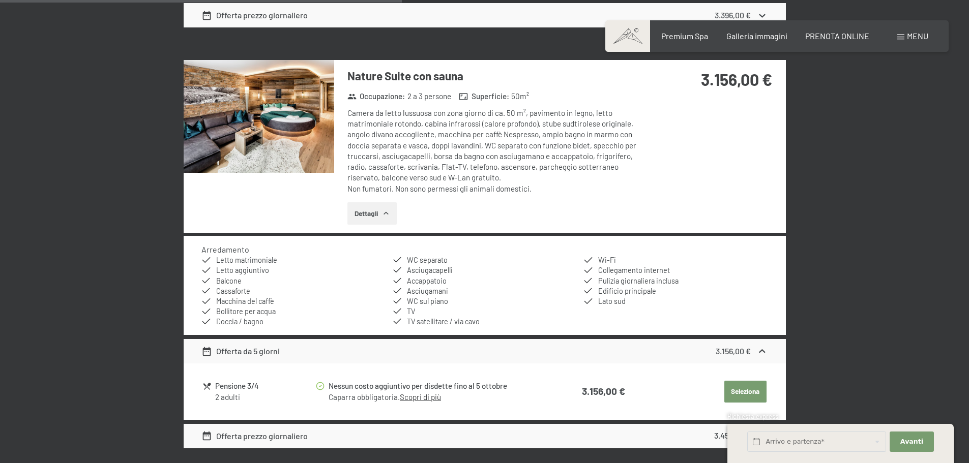
click at [389, 213] on icon "button" at bounding box center [386, 214] width 8 height 8
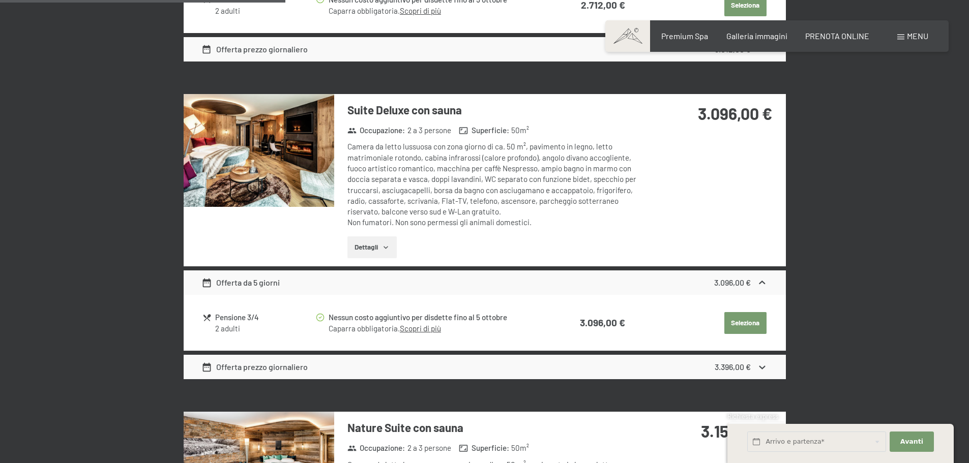
scroll to position [865, 0]
click at [382, 246] on icon "button" at bounding box center [386, 248] width 8 height 8
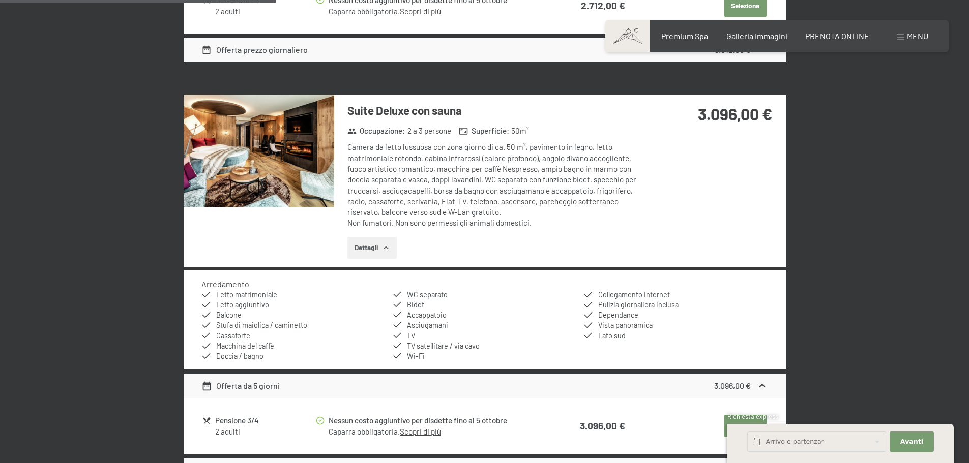
click at [267, 156] on img at bounding box center [259, 151] width 151 height 113
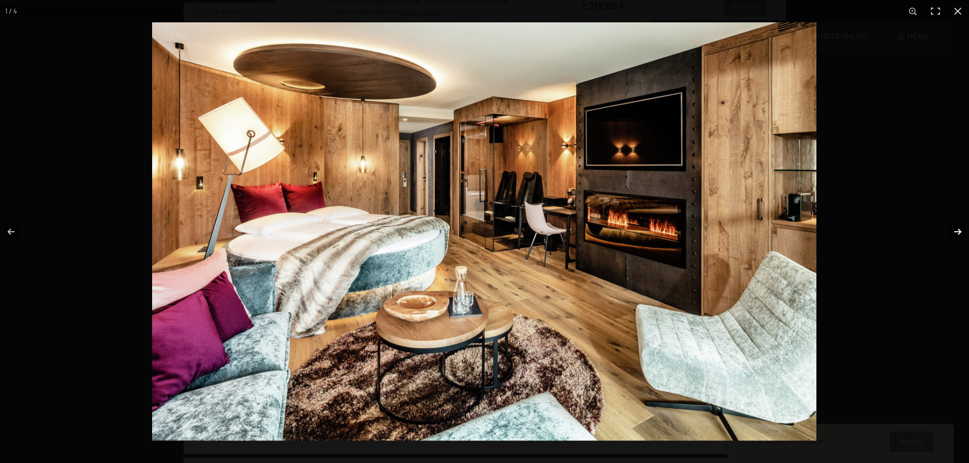
click at [957, 234] on button "button" at bounding box center [951, 231] width 36 height 51
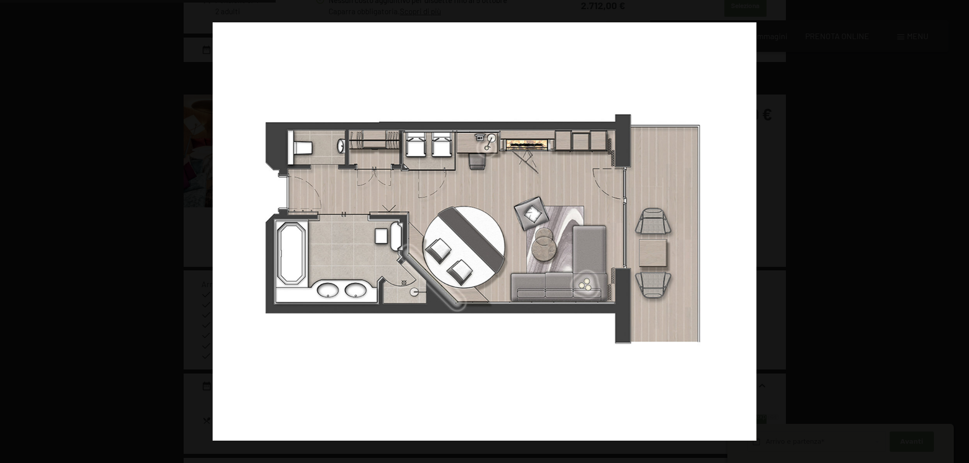
click at [957, 234] on button "button" at bounding box center [951, 231] width 36 height 51
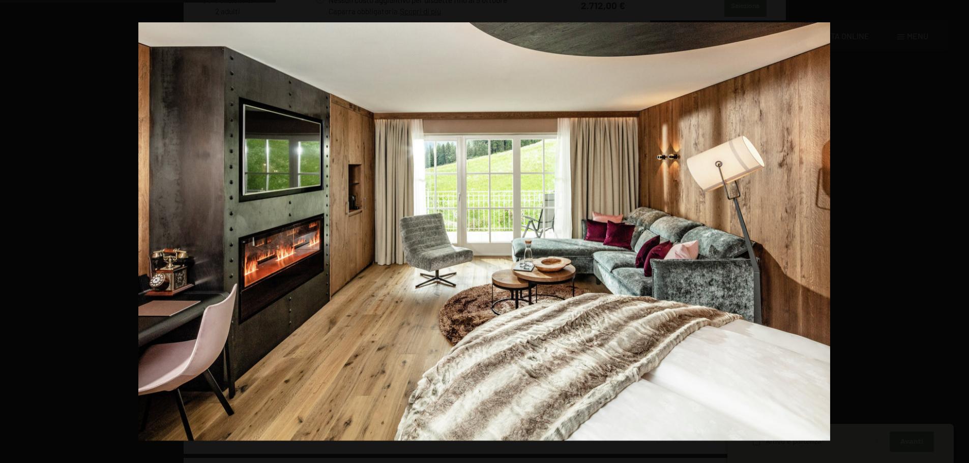
click at [957, 234] on button "button" at bounding box center [951, 231] width 36 height 51
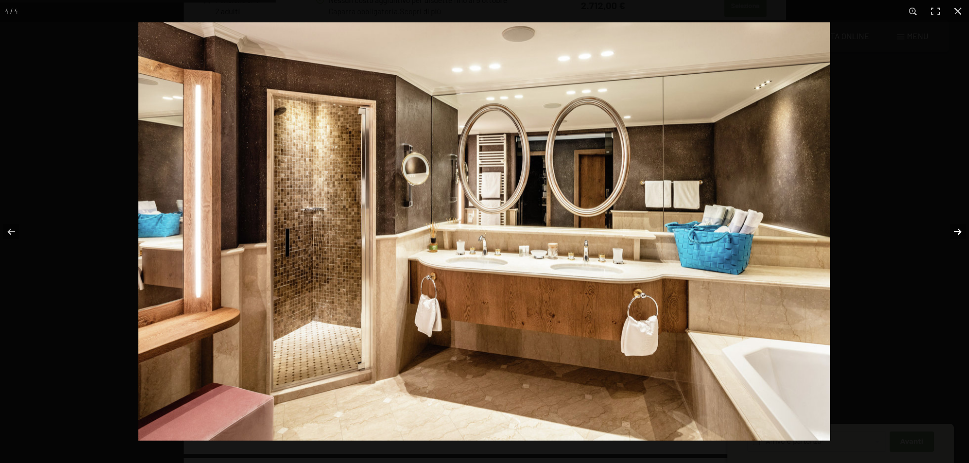
click at [956, 233] on button "button" at bounding box center [951, 231] width 36 height 51
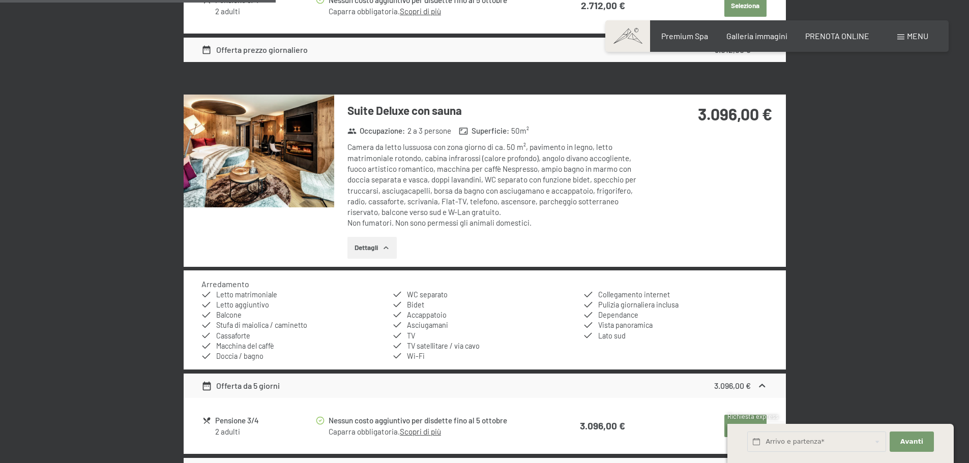
click at [0, 0] on button "button" at bounding box center [0, 0] width 0 height 0
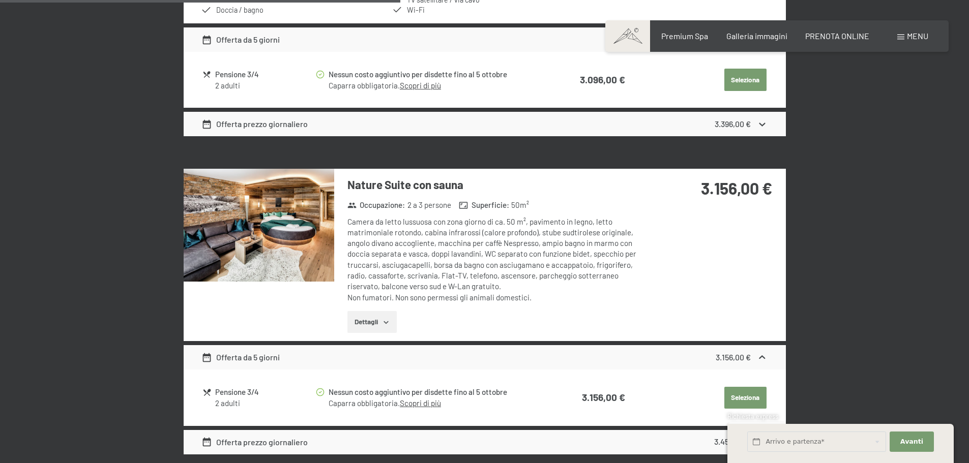
scroll to position [1271, 0]
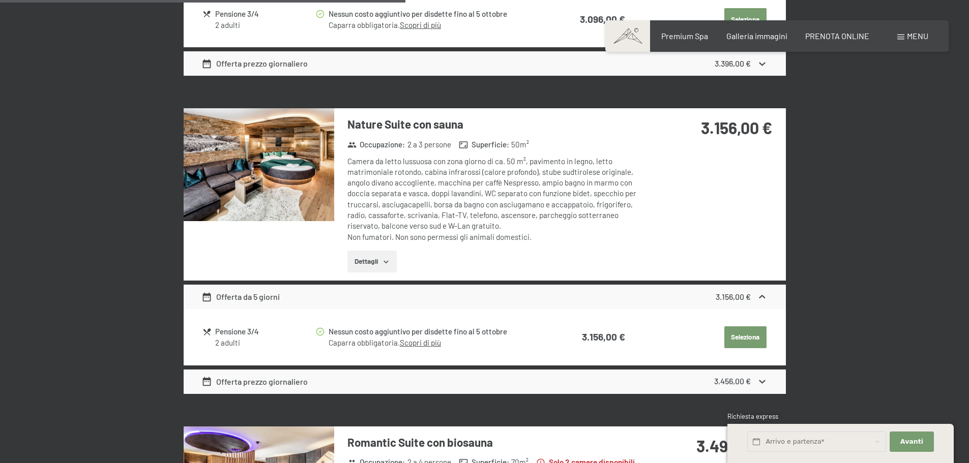
click at [386, 261] on label "Consenso marketing*" at bounding box center [423, 261] width 82 height 10
click at [382, 261] on input "Consenso marketing*" at bounding box center [377, 261] width 10 height 10
checkbox input "false"
click at [251, 160] on img at bounding box center [259, 164] width 151 height 113
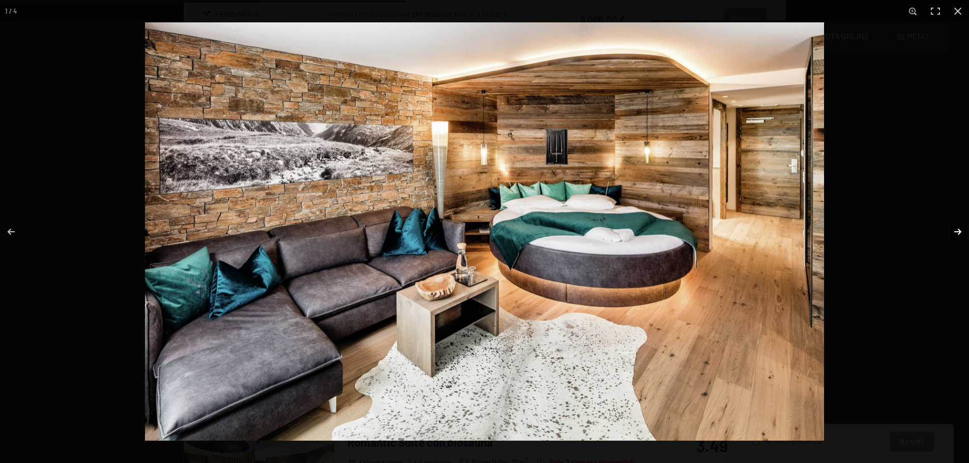
click at [957, 232] on button "button" at bounding box center [951, 231] width 36 height 51
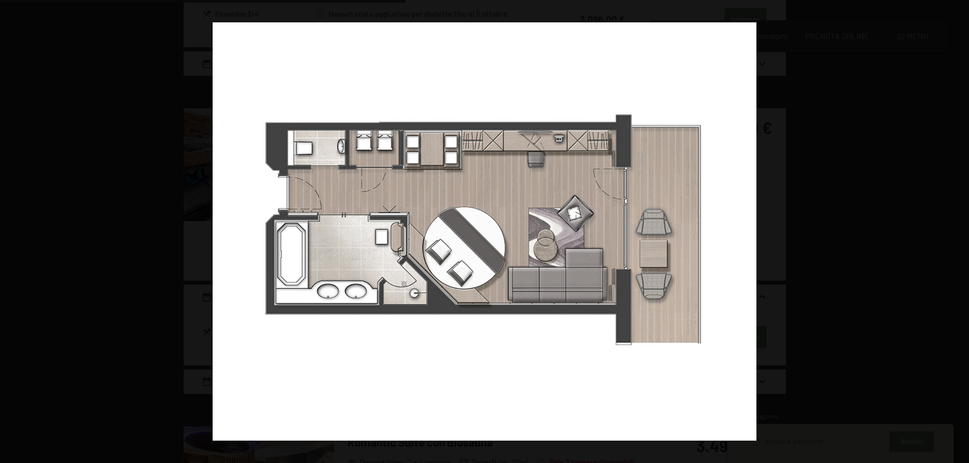
click at [957, 232] on button "button" at bounding box center [951, 231] width 36 height 51
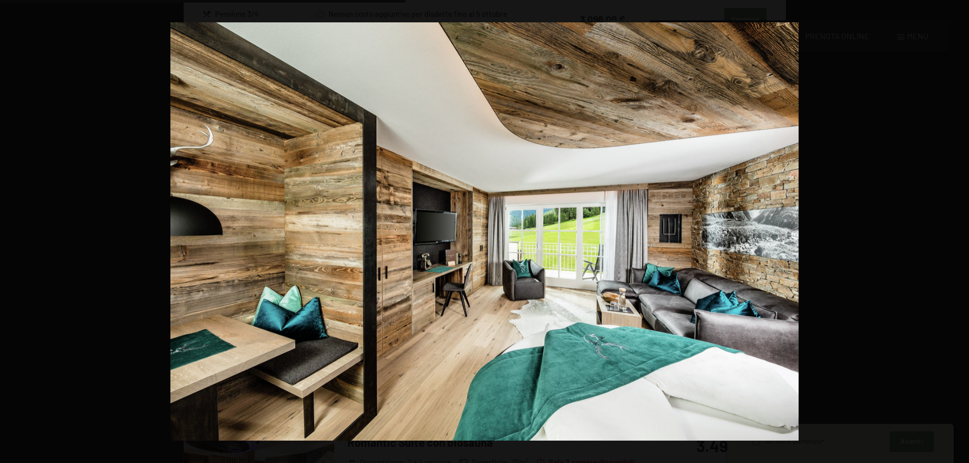
click at [957, 232] on button "button" at bounding box center [951, 231] width 36 height 51
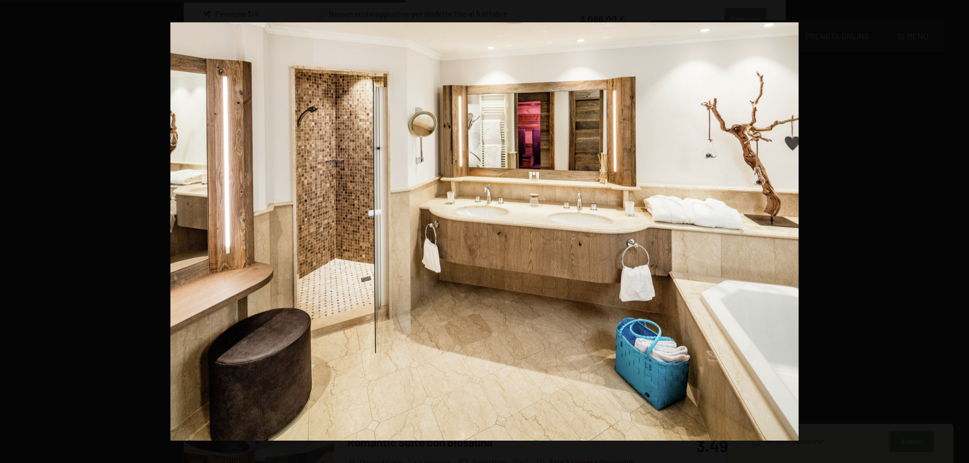
click at [957, 232] on button "button" at bounding box center [951, 231] width 36 height 51
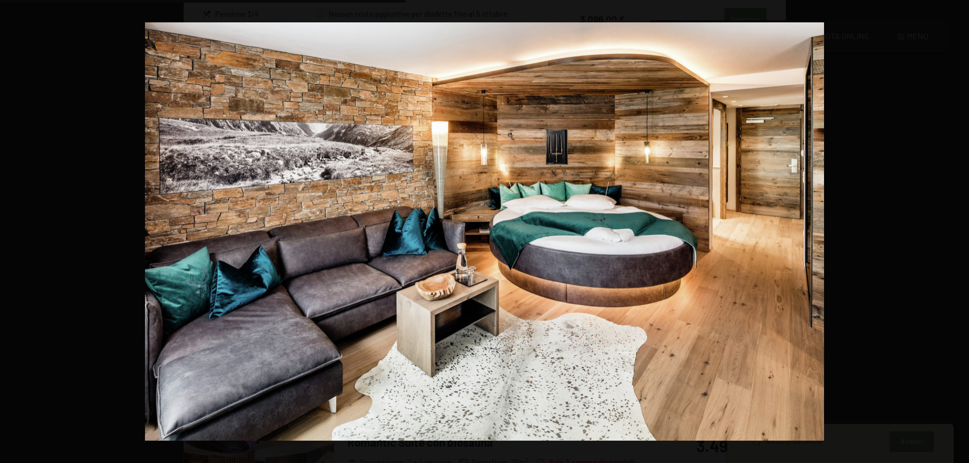
click at [957, 232] on button "button" at bounding box center [951, 231] width 36 height 51
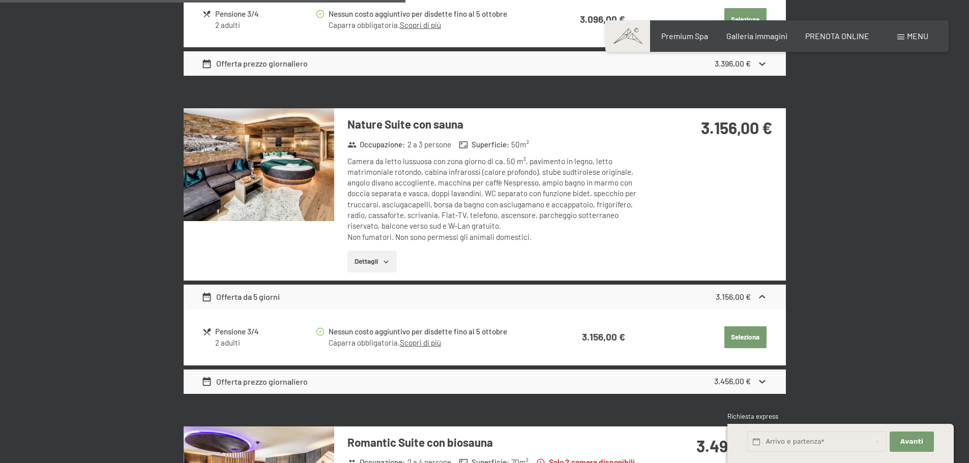
click at [0, 0] on button "button" at bounding box center [0, 0] width 0 height 0
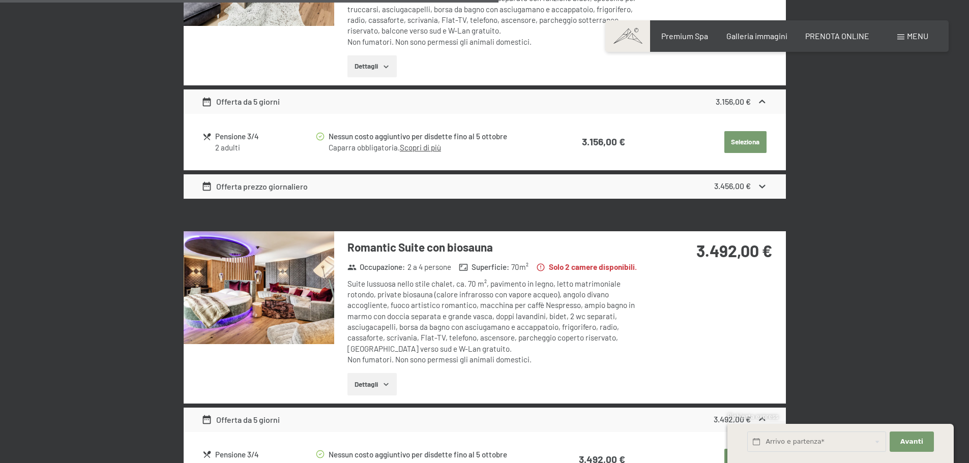
scroll to position [1577, 0]
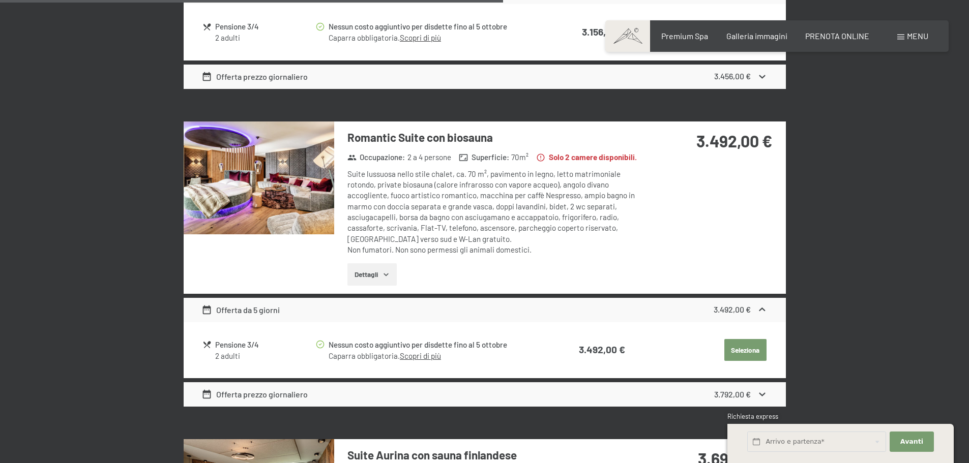
click at [374, 263] on button "Dettagli" at bounding box center [371, 274] width 49 height 22
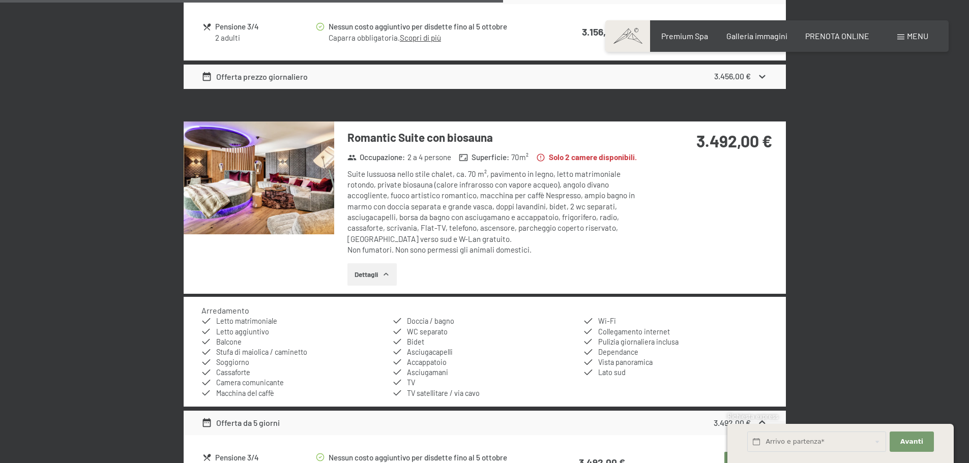
click at [252, 176] on img at bounding box center [259, 178] width 151 height 113
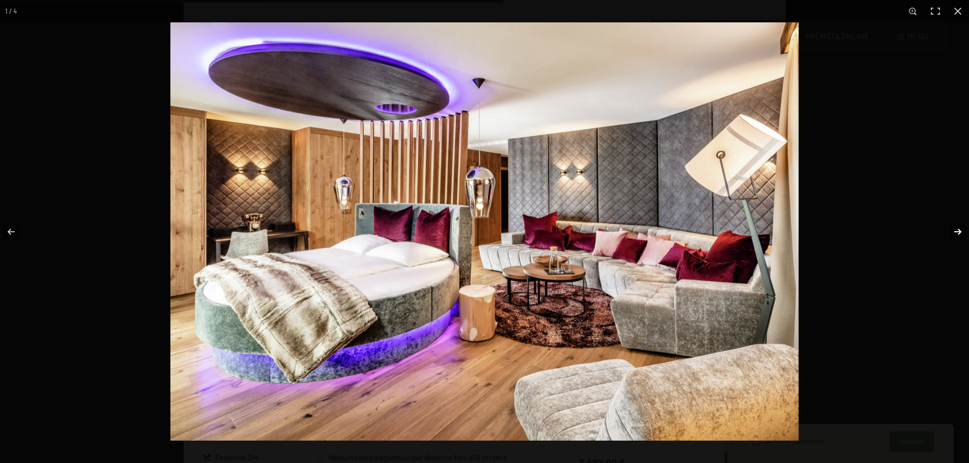
click at [954, 233] on button "button" at bounding box center [951, 231] width 36 height 51
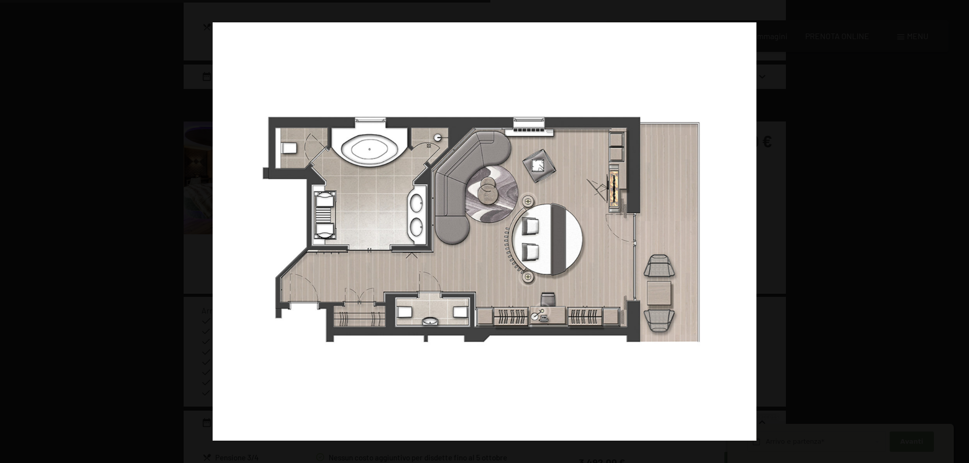
scroll to position [1627, 0]
click at [954, 233] on button "button" at bounding box center [951, 231] width 36 height 51
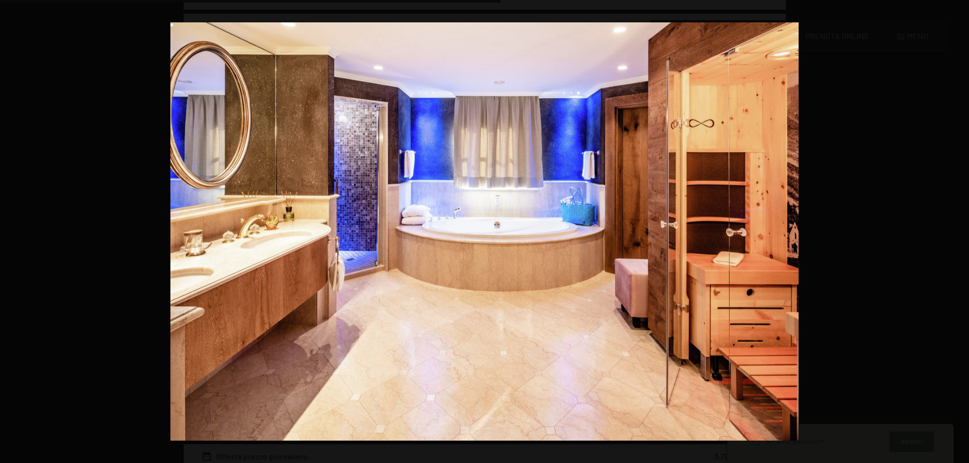
click at [954, 233] on button "button" at bounding box center [951, 231] width 36 height 51
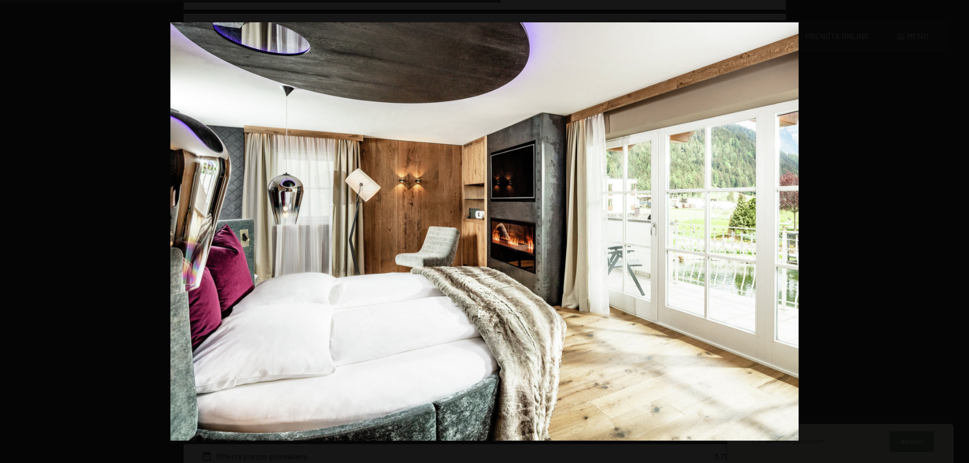
click at [954, 233] on button "button" at bounding box center [951, 231] width 36 height 51
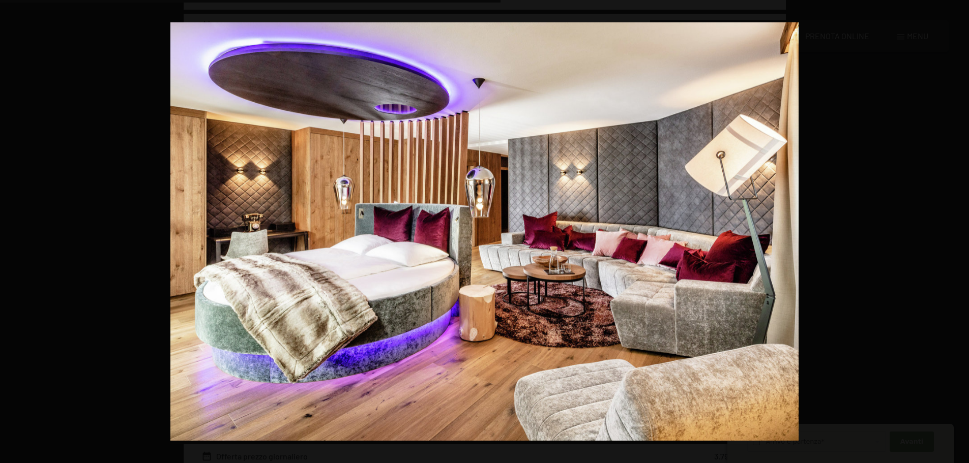
click at [954, 233] on button "button" at bounding box center [951, 231] width 36 height 51
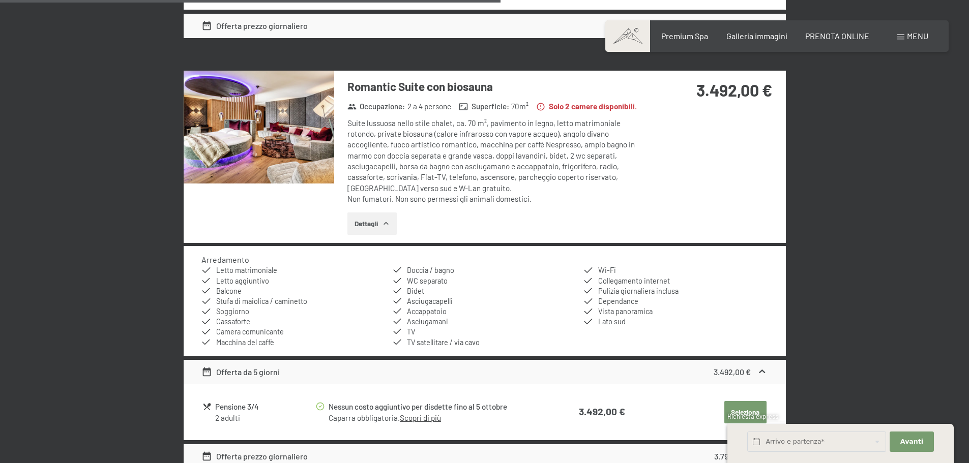
click at [0, 0] on button "button" at bounding box center [0, 0] width 0 height 0
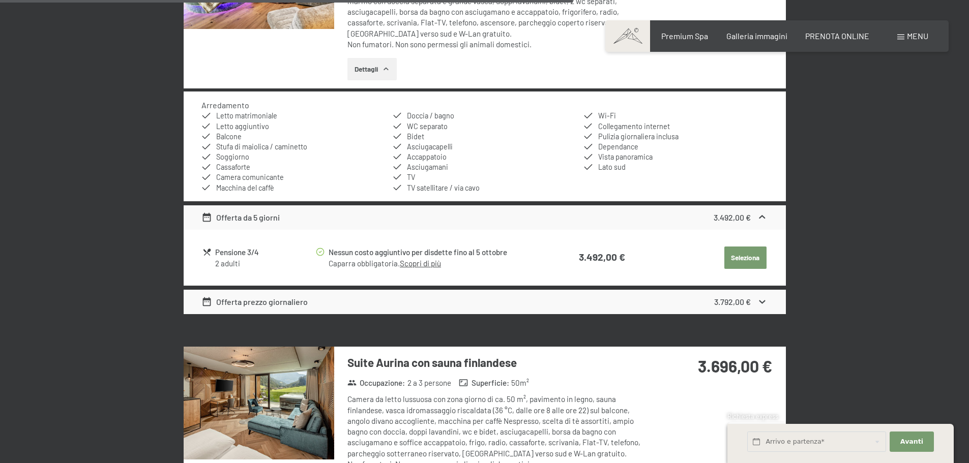
scroll to position [1933, 0]
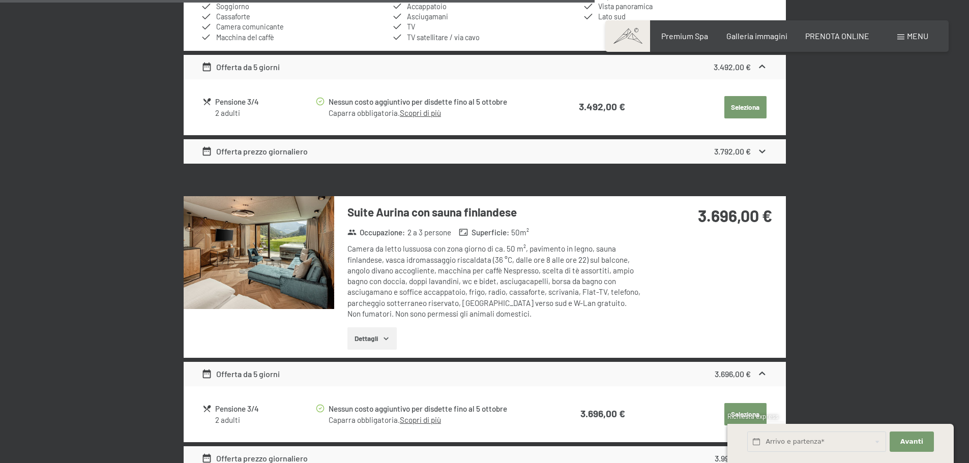
click at [273, 249] on img at bounding box center [259, 252] width 151 height 113
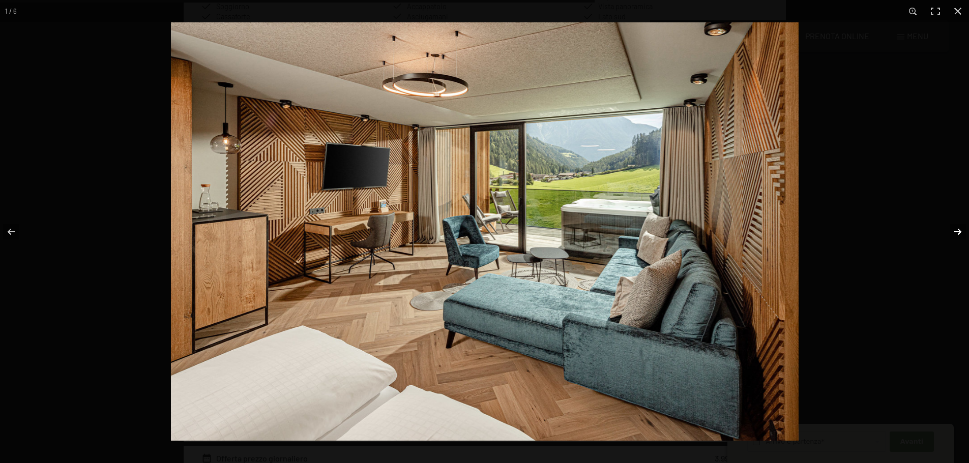
click at [958, 232] on button "button" at bounding box center [951, 231] width 36 height 51
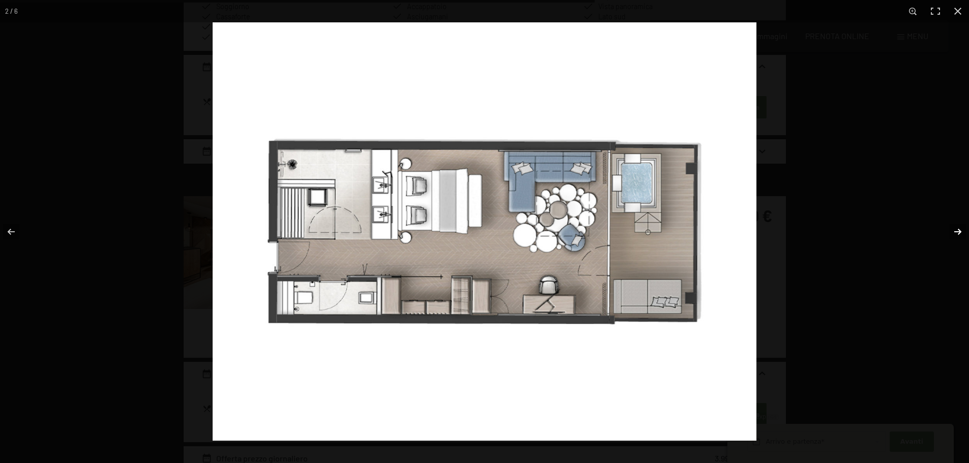
click at [958, 232] on button "button" at bounding box center [951, 231] width 36 height 51
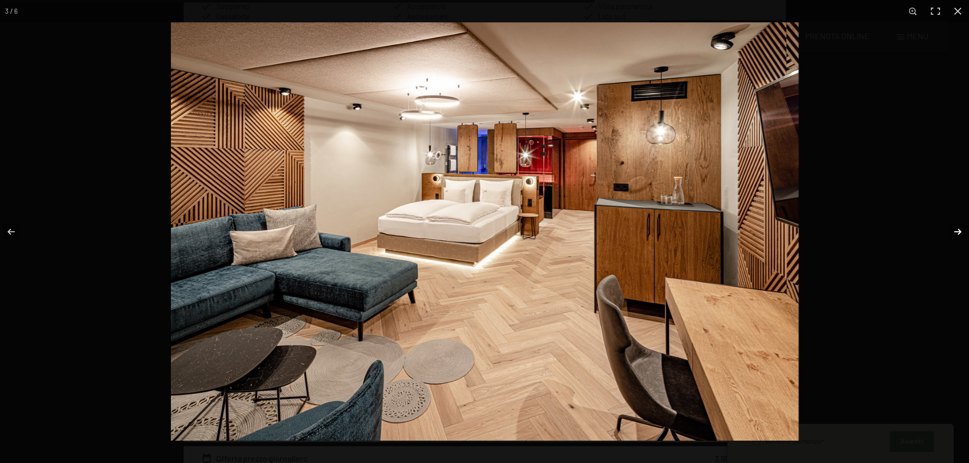
click at [958, 232] on button "button" at bounding box center [951, 231] width 36 height 51
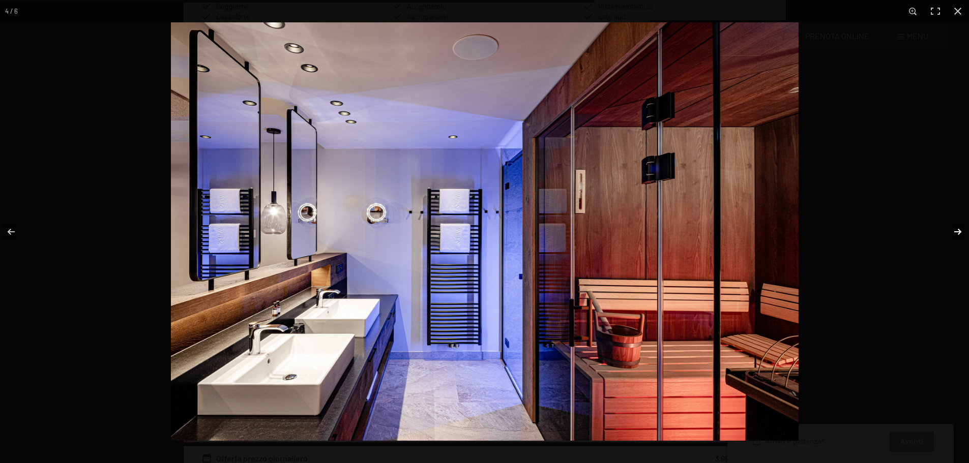
click at [958, 232] on button "button" at bounding box center [951, 231] width 36 height 51
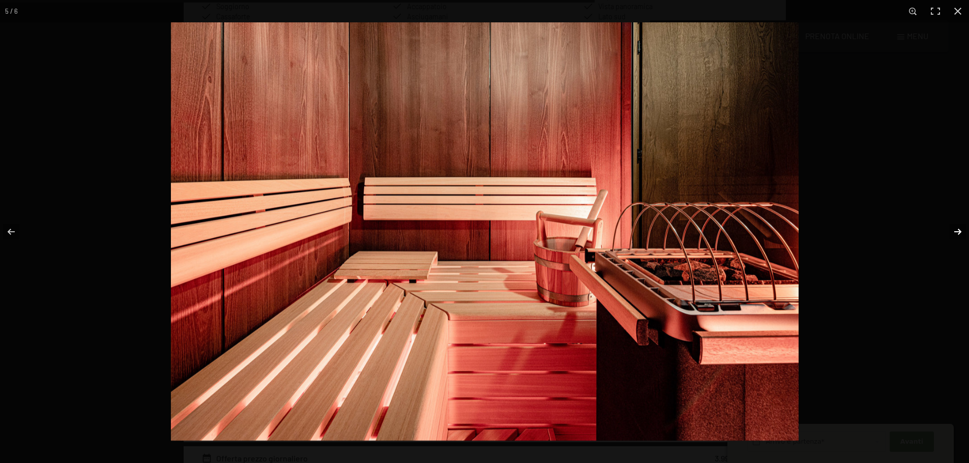
click at [958, 232] on button "button" at bounding box center [951, 231] width 36 height 51
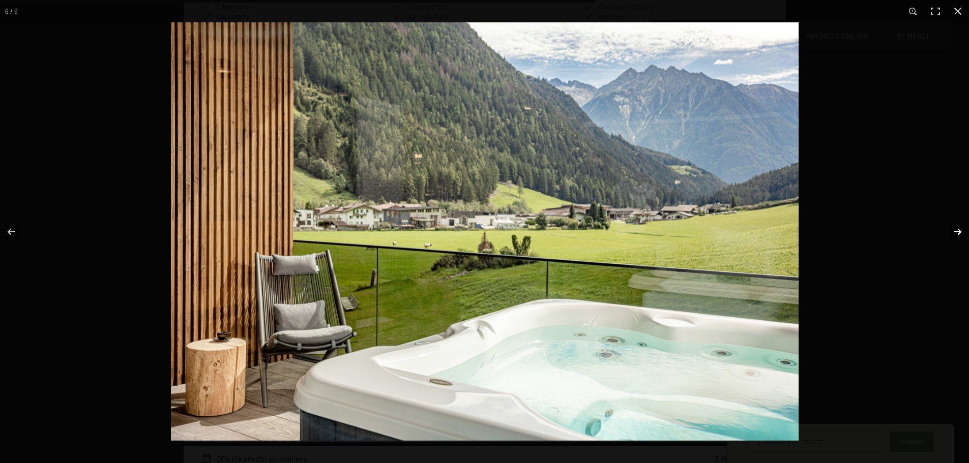
click at [958, 232] on button "button" at bounding box center [951, 231] width 36 height 51
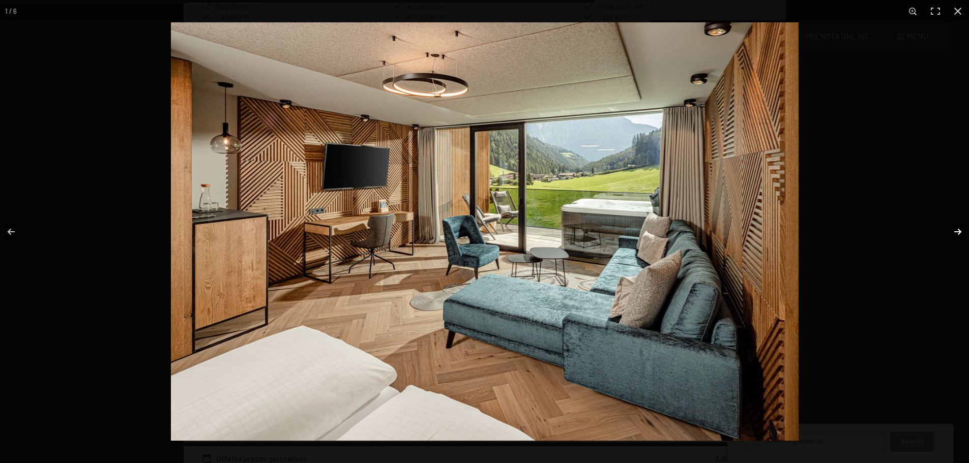
click at [958, 232] on button "button" at bounding box center [951, 231] width 36 height 51
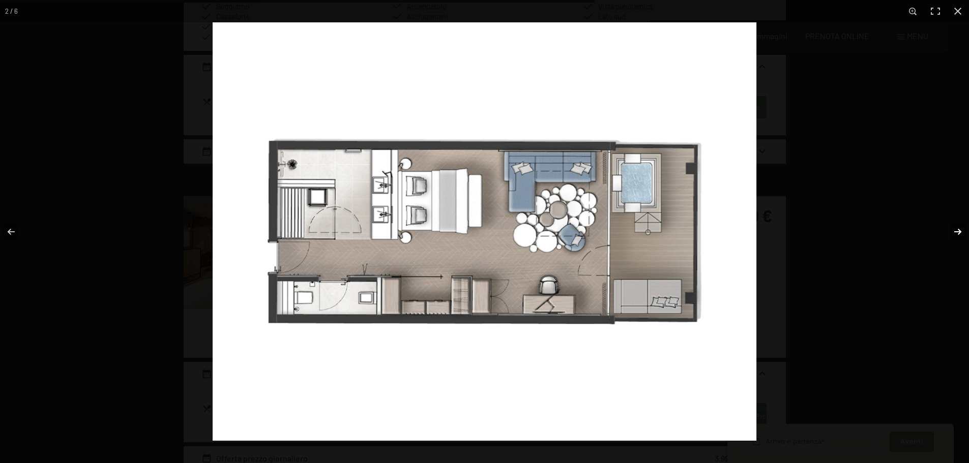
click at [958, 232] on button "button" at bounding box center [951, 231] width 36 height 51
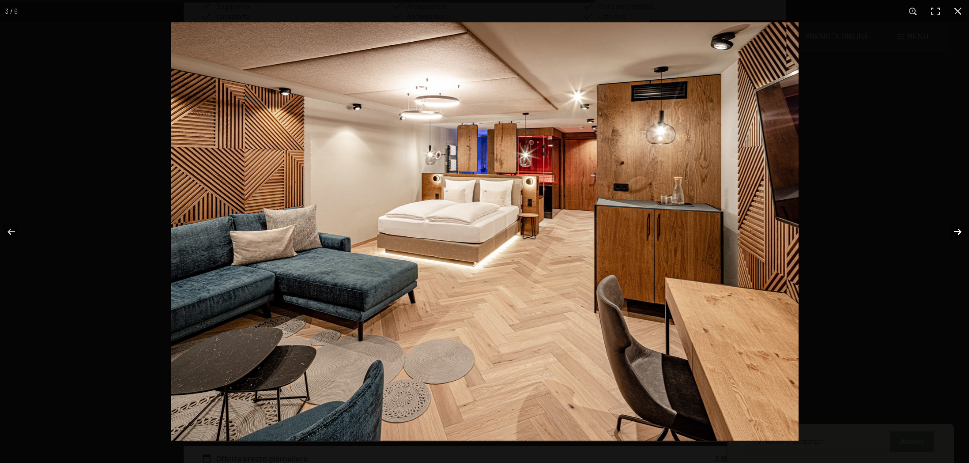
click at [958, 232] on button "button" at bounding box center [951, 231] width 36 height 51
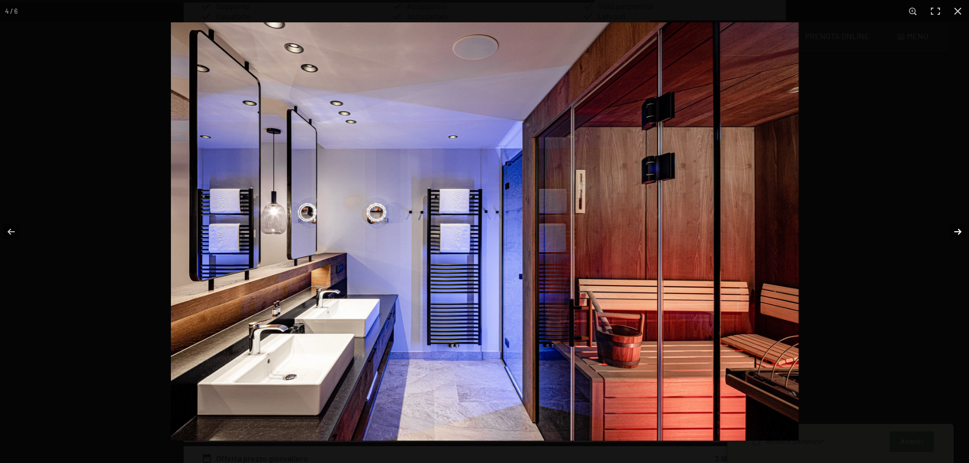
click at [958, 232] on button "button" at bounding box center [951, 231] width 36 height 51
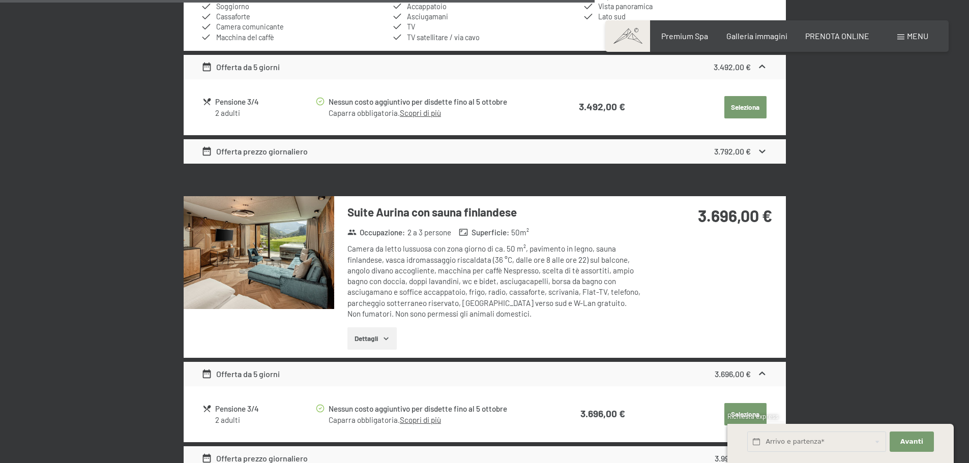
click at [0, 0] on button "button" at bounding box center [0, 0] width 0 height 0
